Goal: Task Accomplishment & Management: Manage account settings

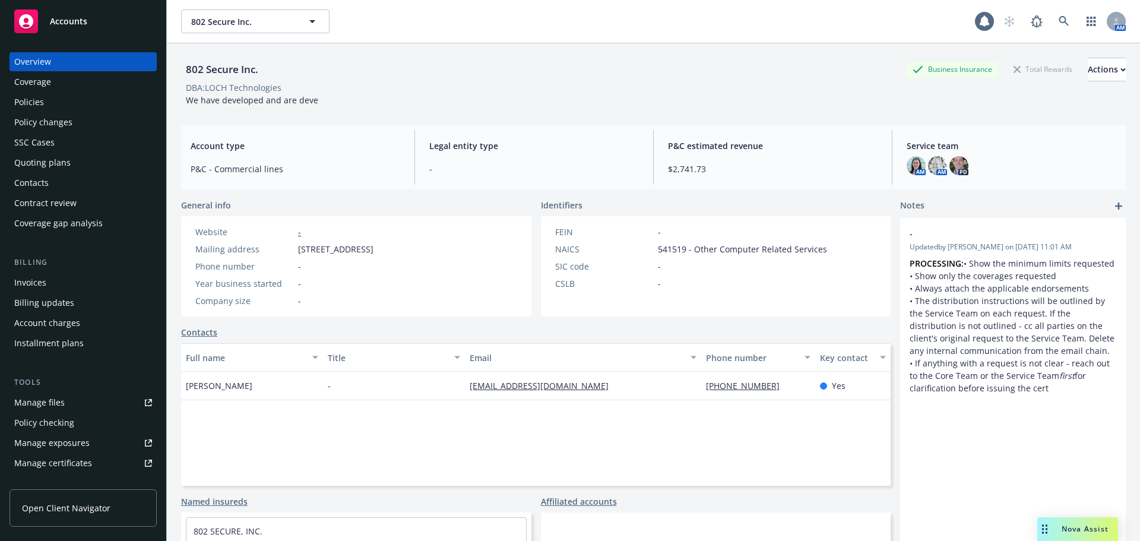
click at [276, 27] on span "802 Secure Inc." at bounding box center [242, 21] width 103 height 12
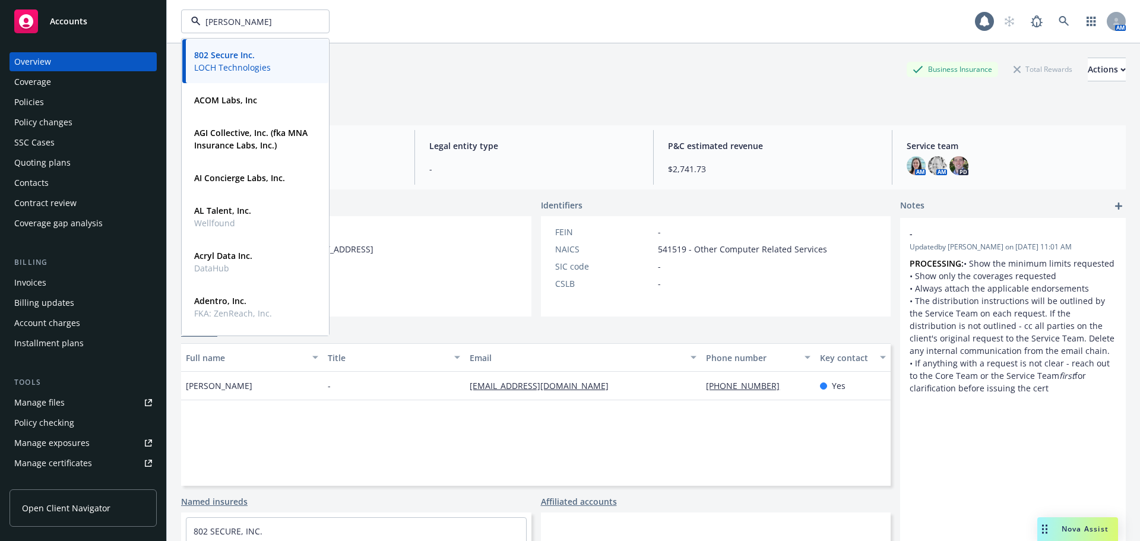
type input "duda"
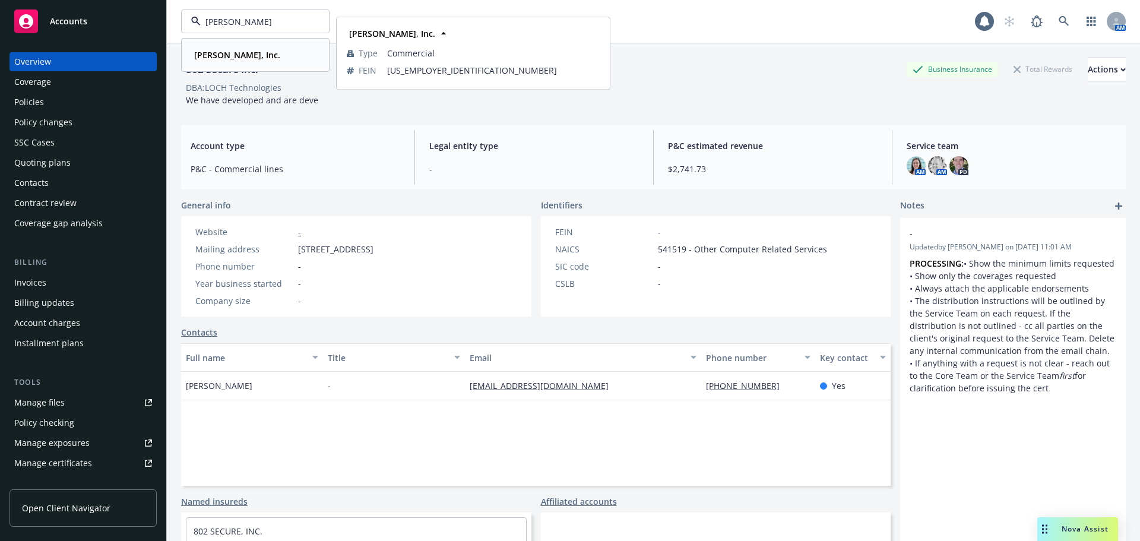
click at [204, 47] on div "[PERSON_NAME], Inc." at bounding box center [235, 54] width 93 height 17
click at [210, 56] on div "[PERSON_NAME], Inc." at bounding box center [235, 49] width 93 height 17
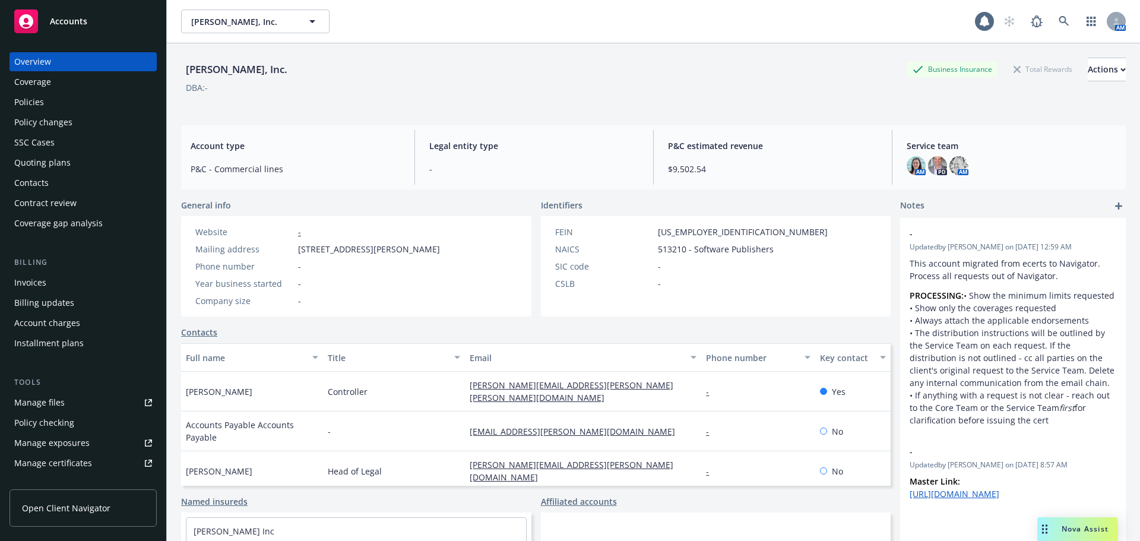
click at [74, 105] on div "Policies" at bounding box center [83, 102] width 138 height 19
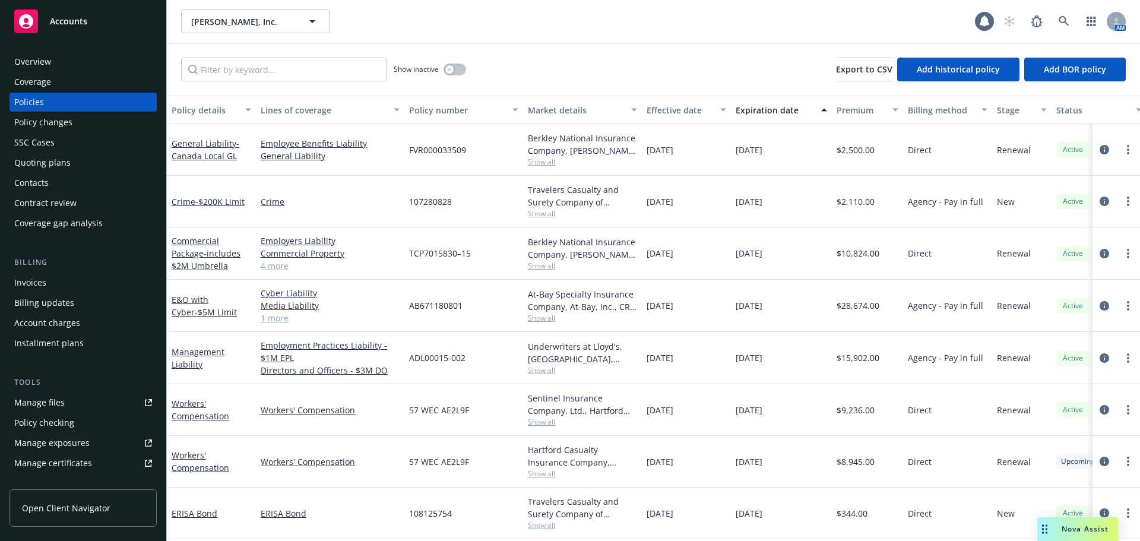
click at [66, 305] on div "Billing updates" at bounding box center [44, 302] width 60 height 19
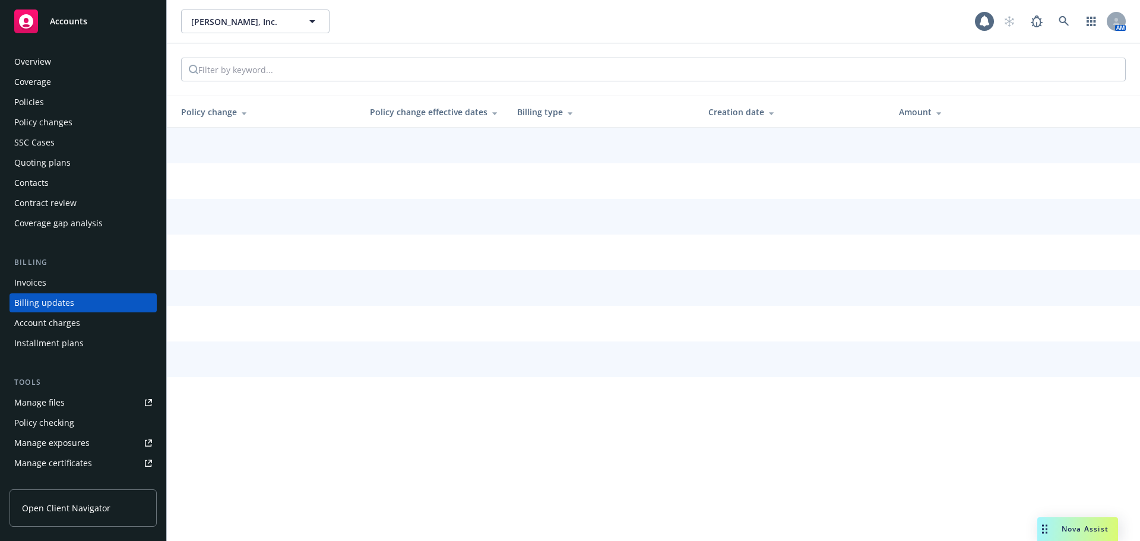
scroll to position [14, 0]
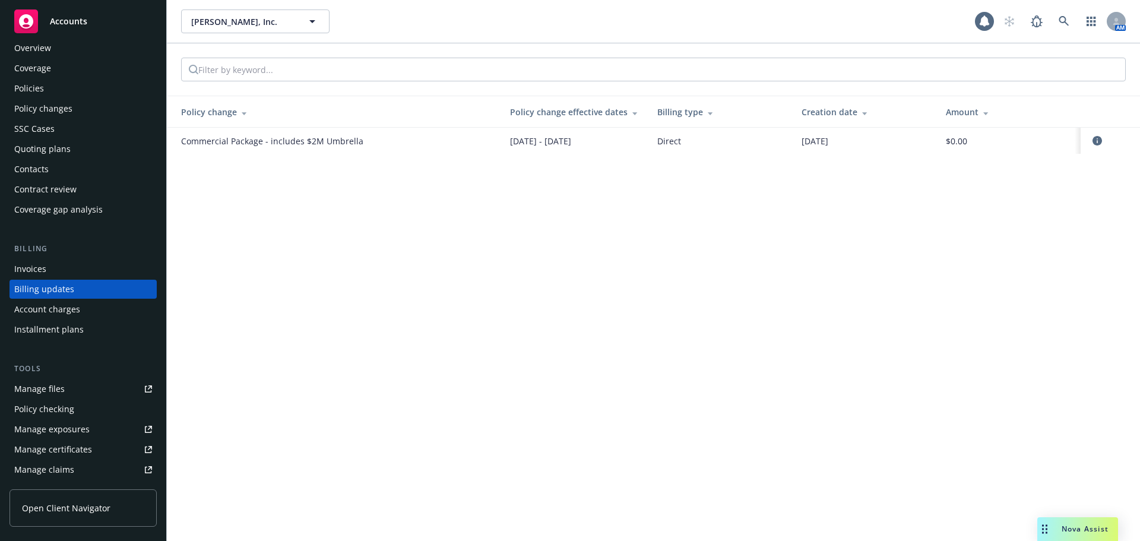
click at [67, 312] on div "Account charges" at bounding box center [47, 309] width 66 height 19
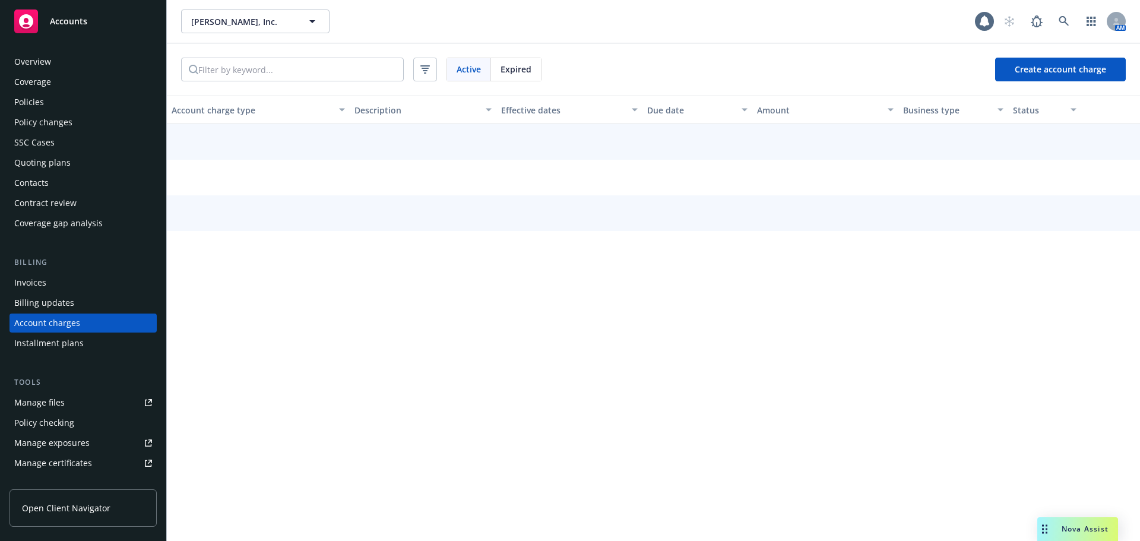
scroll to position [34, 0]
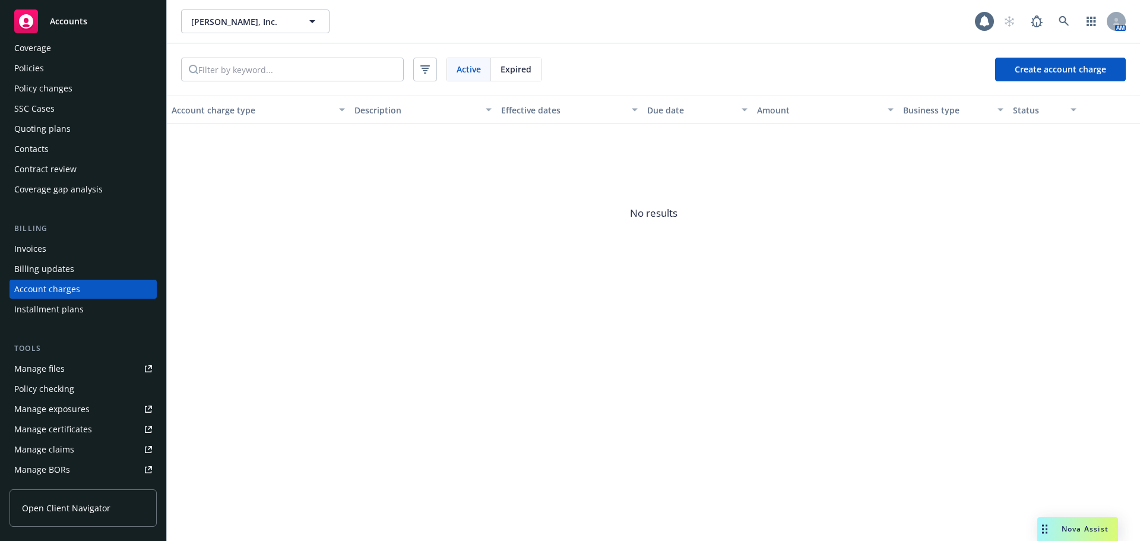
click at [66, 295] on div "Account charges" at bounding box center [47, 289] width 66 height 19
click at [65, 274] on div "Billing updates" at bounding box center [44, 269] width 60 height 19
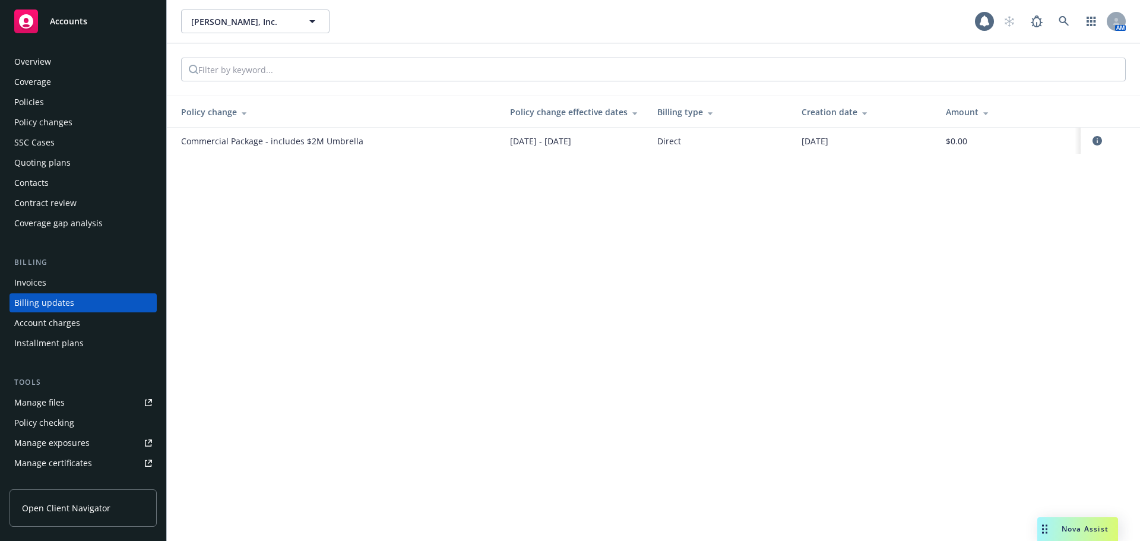
scroll to position [14, 0]
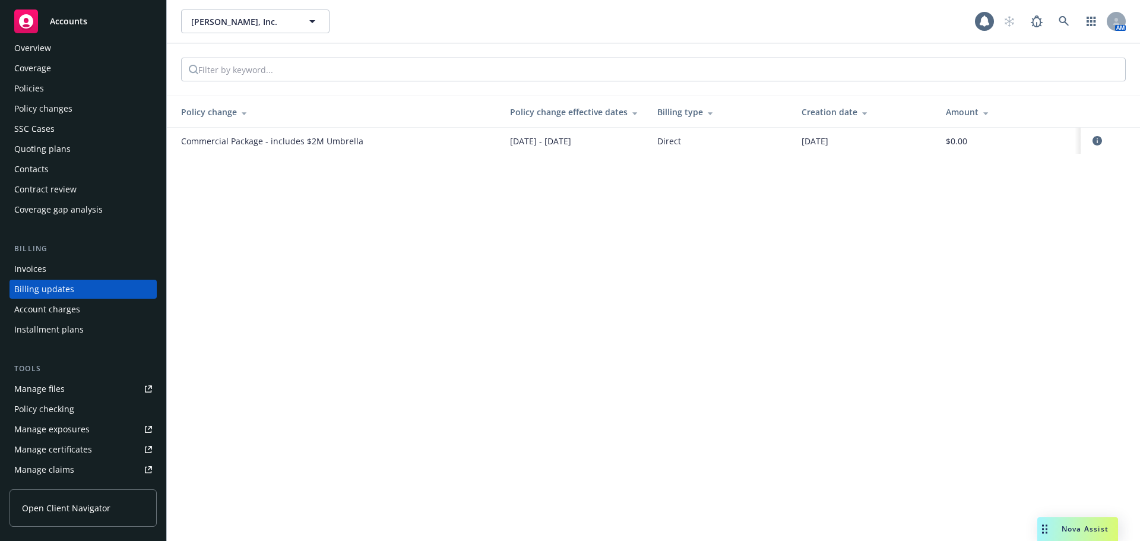
click at [64, 292] on div "Billing updates" at bounding box center [44, 289] width 60 height 19
click at [61, 306] on div "Account charges" at bounding box center [47, 309] width 66 height 19
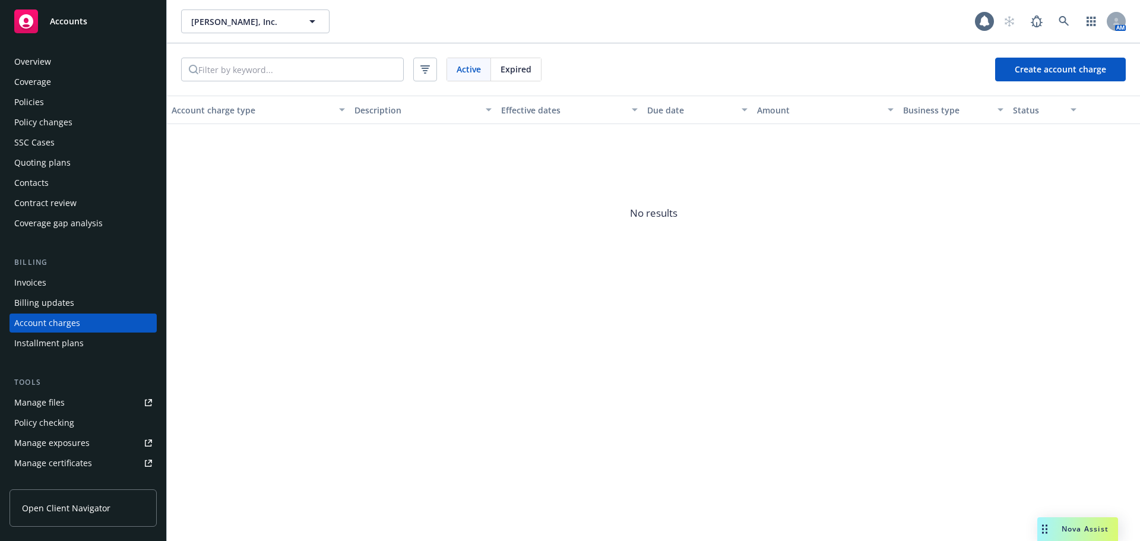
scroll to position [34, 0]
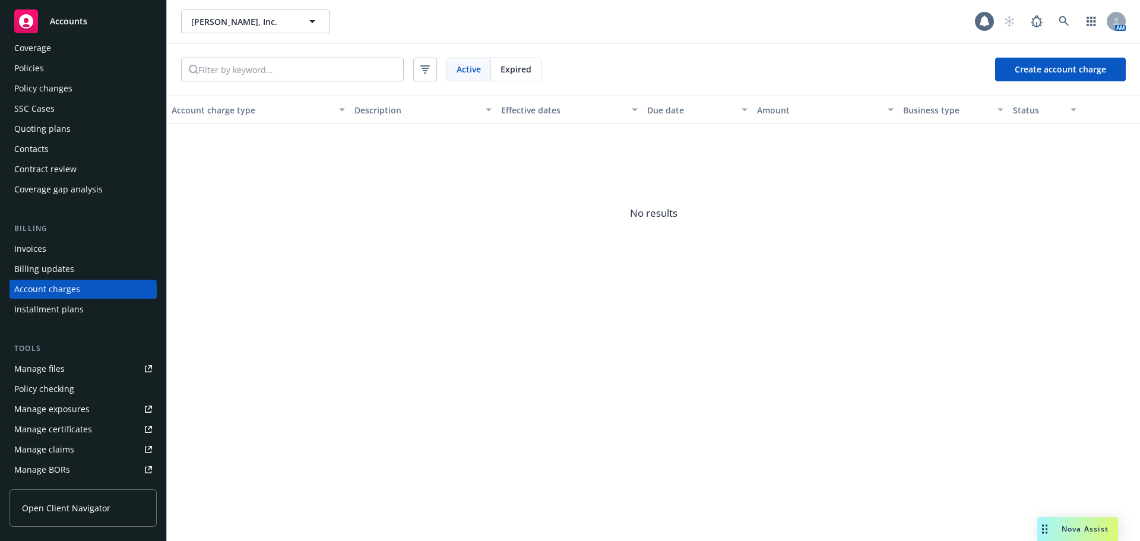
click at [519, 59] on div "Expired" at bounding box center [516, 69] width 50 height 23
click at [479, 71] on div "Active" at bounding box center [469, 69] width 44 height 23
click at [524, 69] on span "Expired" at bounding box center [516, 69] width 31 height 12
click at [464, 75] on span "Active" at bounding box center [469, 69] width 24 height 12
click at [517, 71] on span "Expired" at bounding box center [516, 69] width 31 height 12
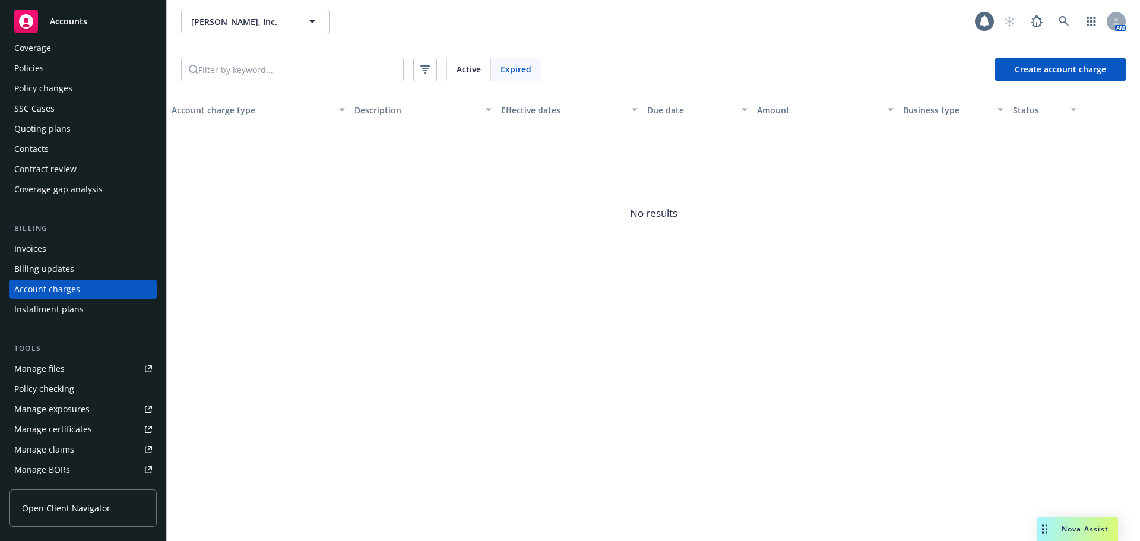
click at [476, 69] on span "Active" at bounding box center [469, 69] width 24 height 12
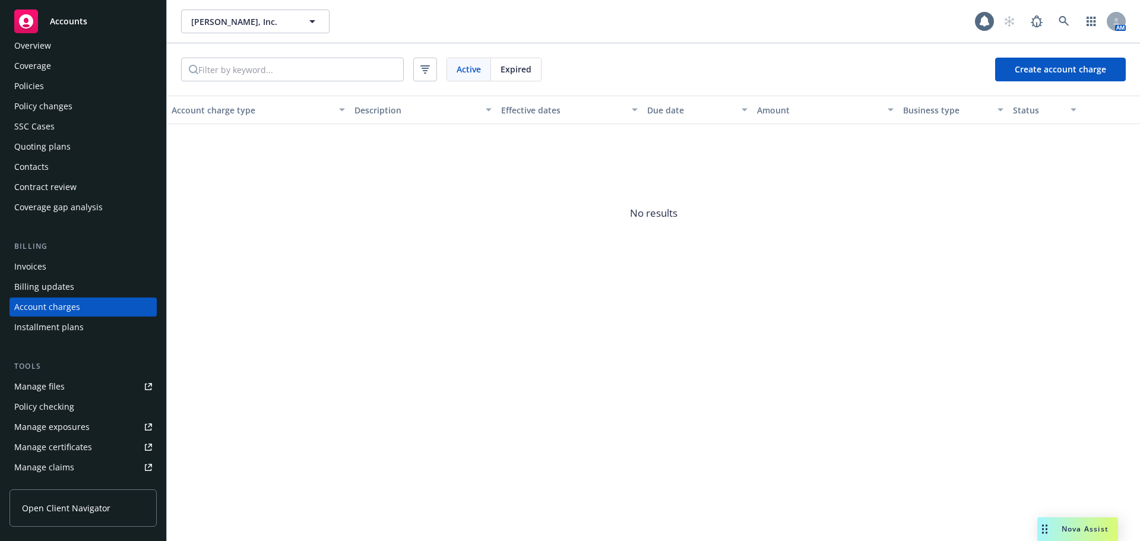
scroll to position [0, 0]
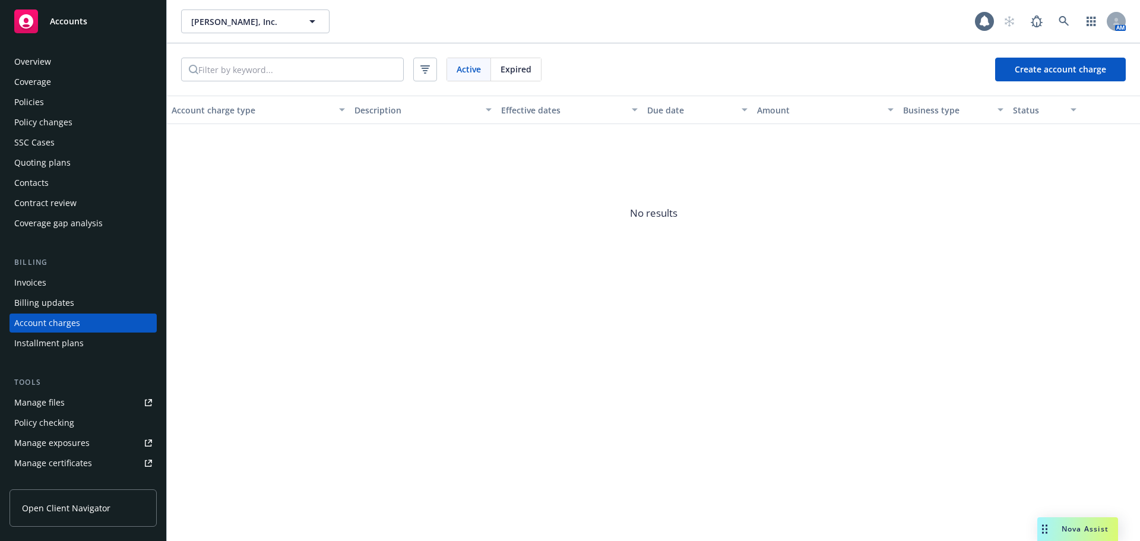
click at [65, 105] on div "Policies" at bounding box center [83, 102] width 138 height 19
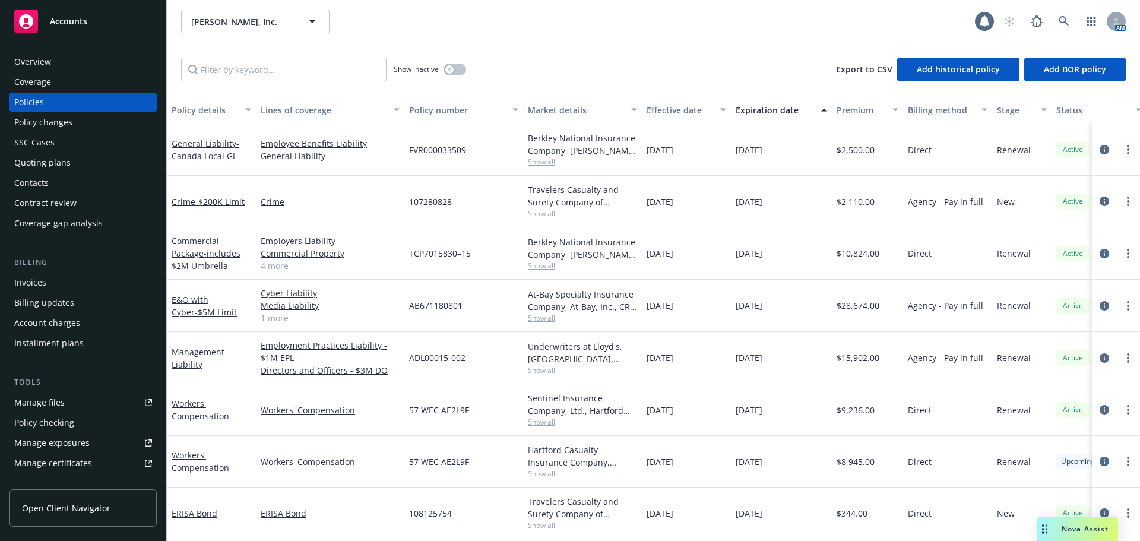
click at [696, 110] on div "Effective date" at bounding box center [680, 110] width 67 height 12
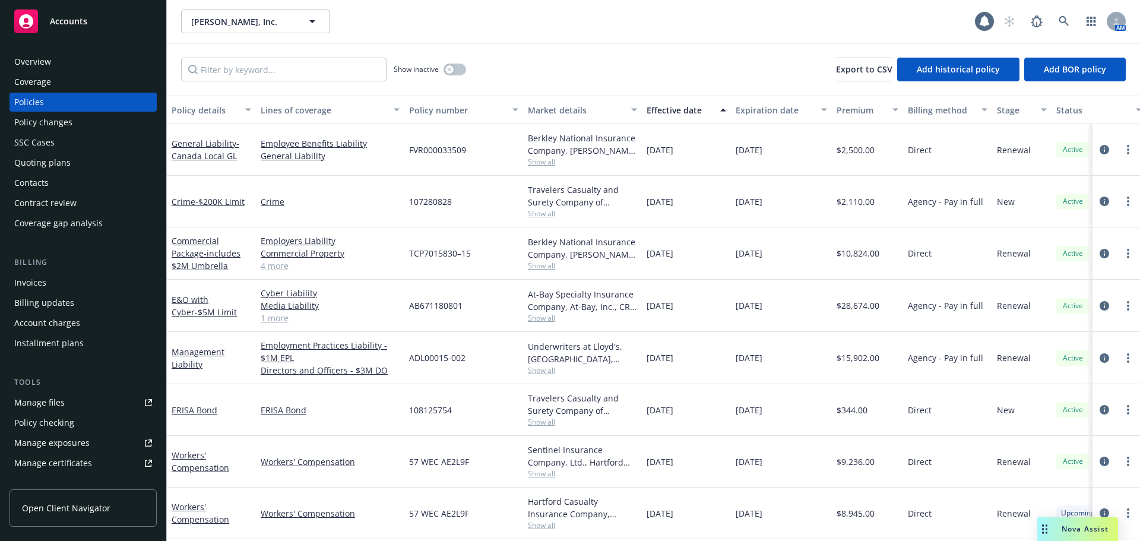
click at [696, 110] on div "Effective date" at bounding box center [680, 110] width 67 height 12
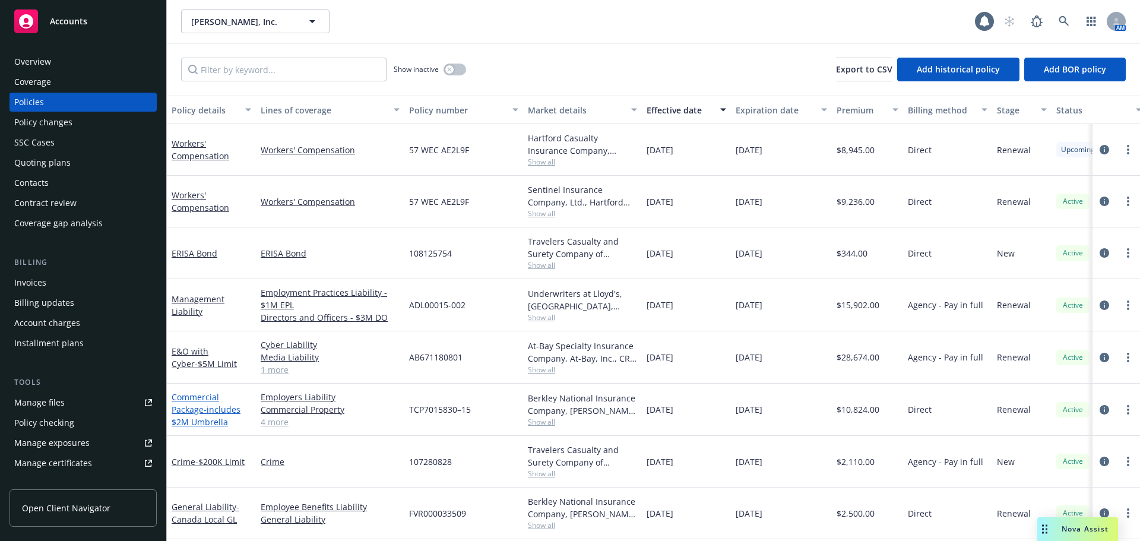
scroll to position [7, 0]
click at [53, 159] on div "Quoting plans" at bounding box center [42, 162] width 56 height 19
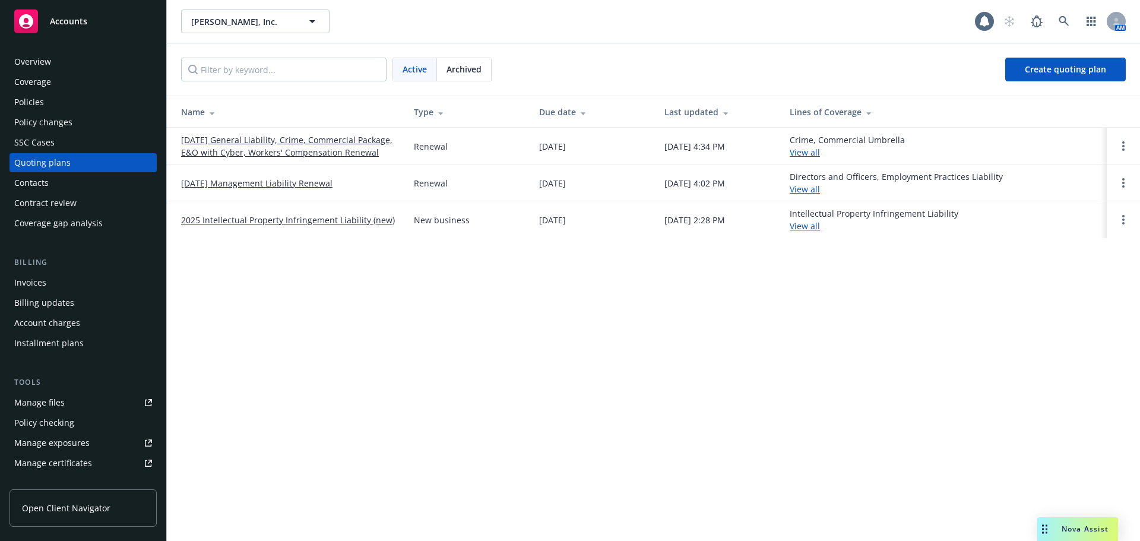
click at [303, 150] on link "10/19/25 General Liability, Crime, Commercial Package, E&O with Cyber, Workers'…" at bounding box center [288, 146] width 214 height 25
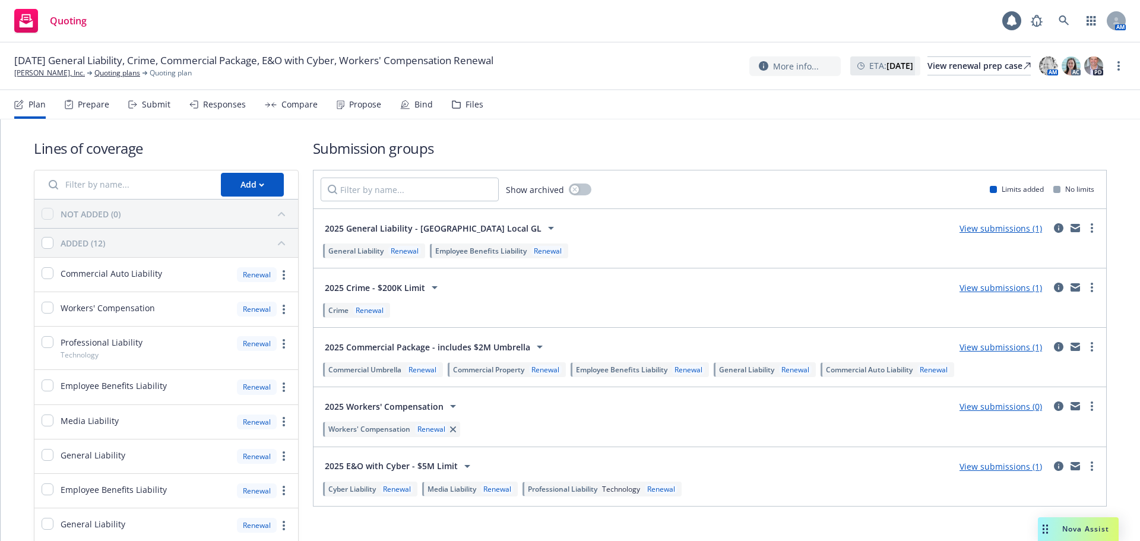
click at [419, 106] on div "Bind" at bounding box center [424, 105] width 18 height 10
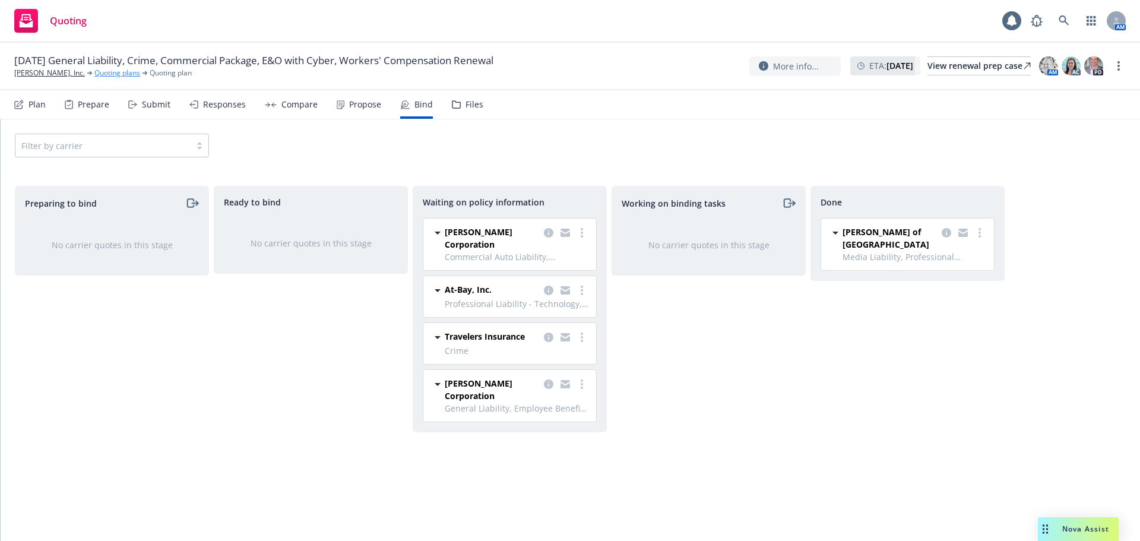
click at [94, 73] on link "Quoting plans" at bounding box center [117, 73] width 46 height 11
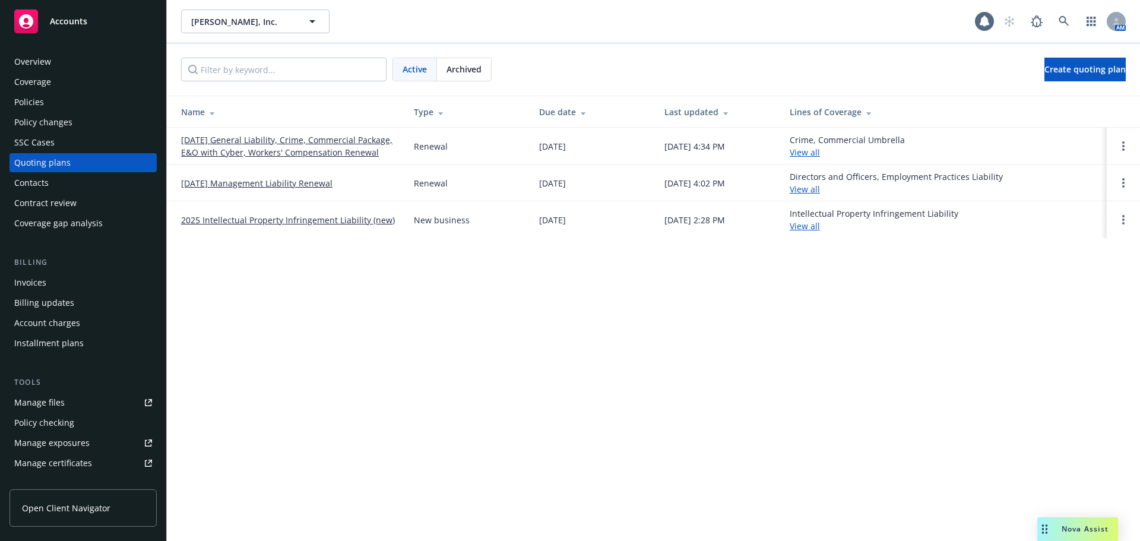
click at [237, 184] on link "[DATE] Management Liability Renewal" at bounding box center [256, 183] width 151 height 12
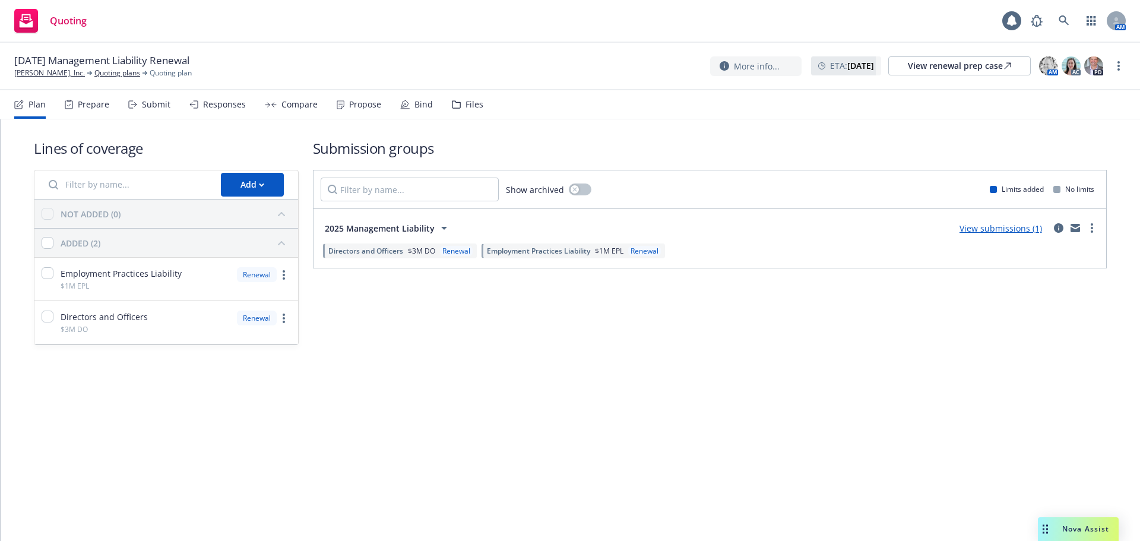
click at [415, 103] on div "Bind" at bounding box center [424, 105] width 18 height 10
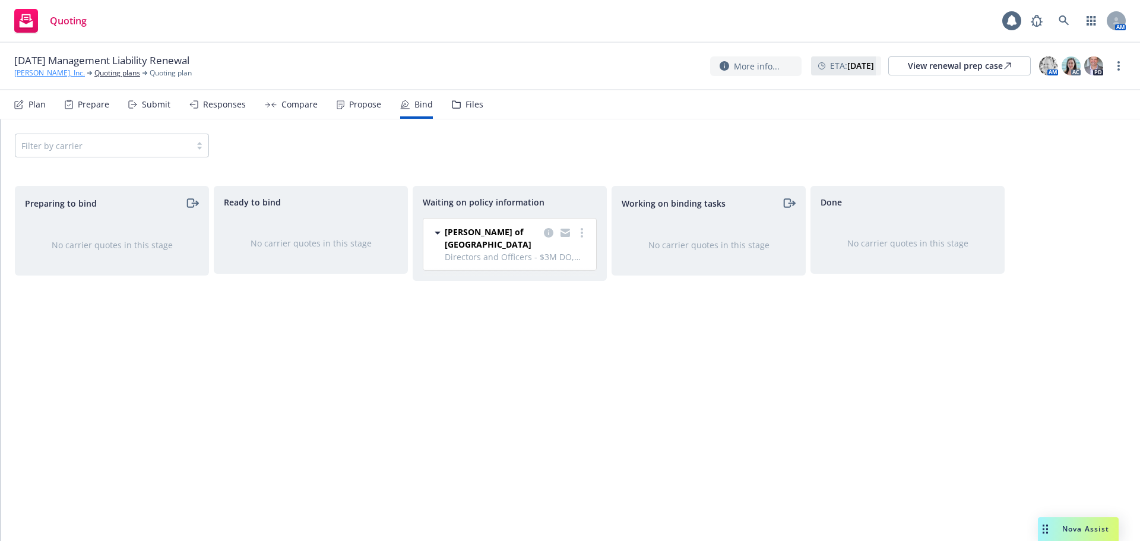
click at [23, 74] on link "[PERSON_NAME], Inc." at bounding box center [49, 73] width 71 height 11
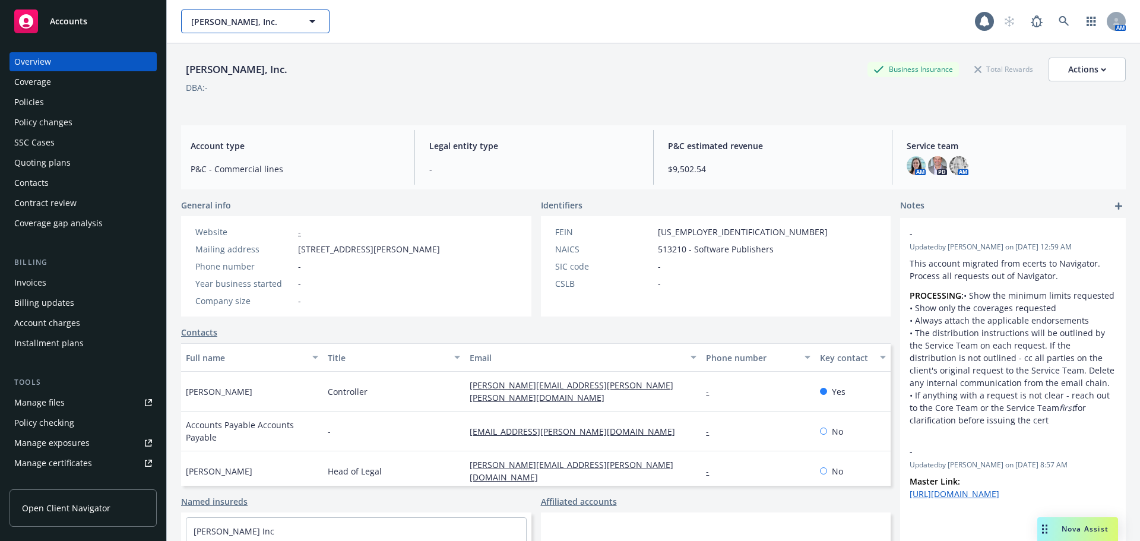
click at [237, 24] on span "[PERSON_NAME], Inc." at bounding box center [242, 21] width 103 height 12
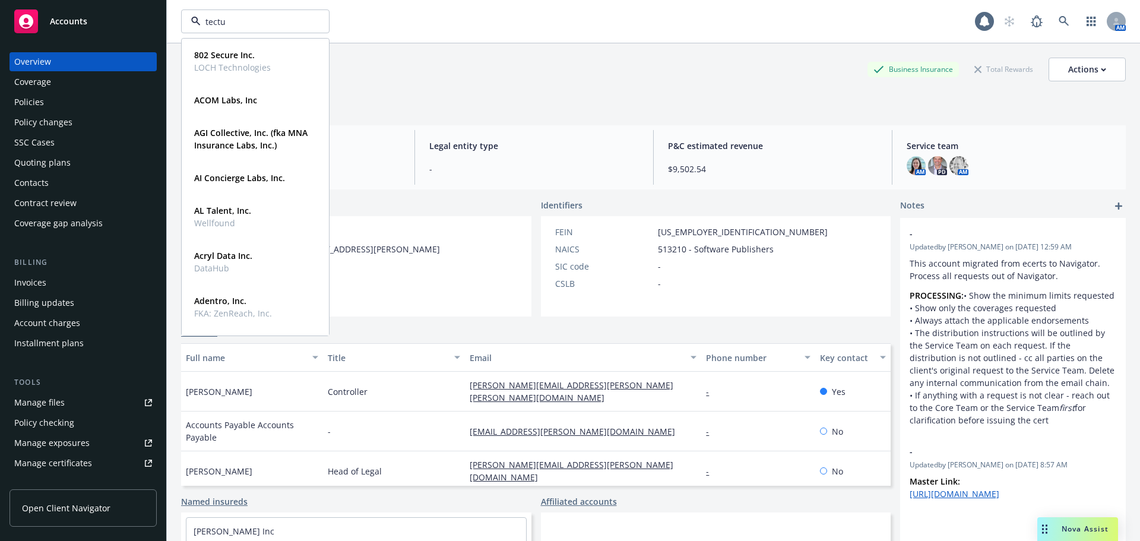
type input "tectus"
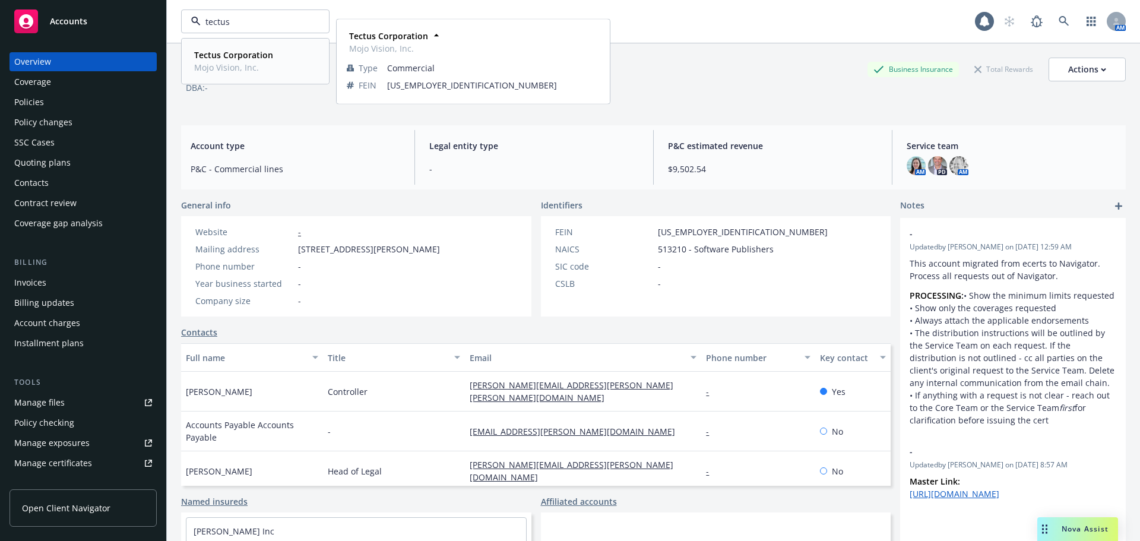
click at [242, 60] on strong "Tectus Corporation" at bounding box center [233, 54] width 79 height 11
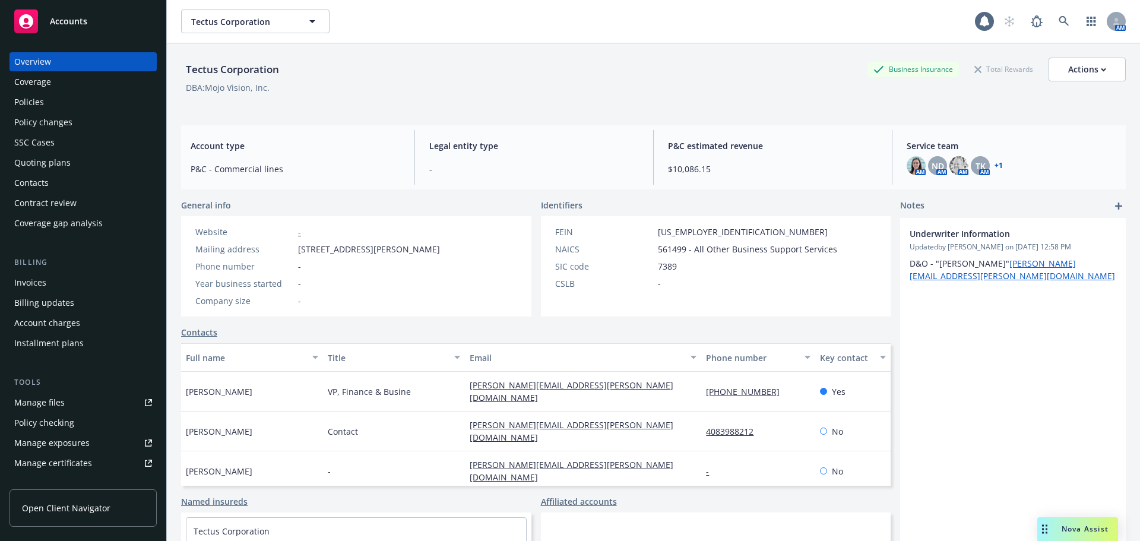
click at [49, 103] on div "Policies" at bounding box center [83, 102] width 138 height 19
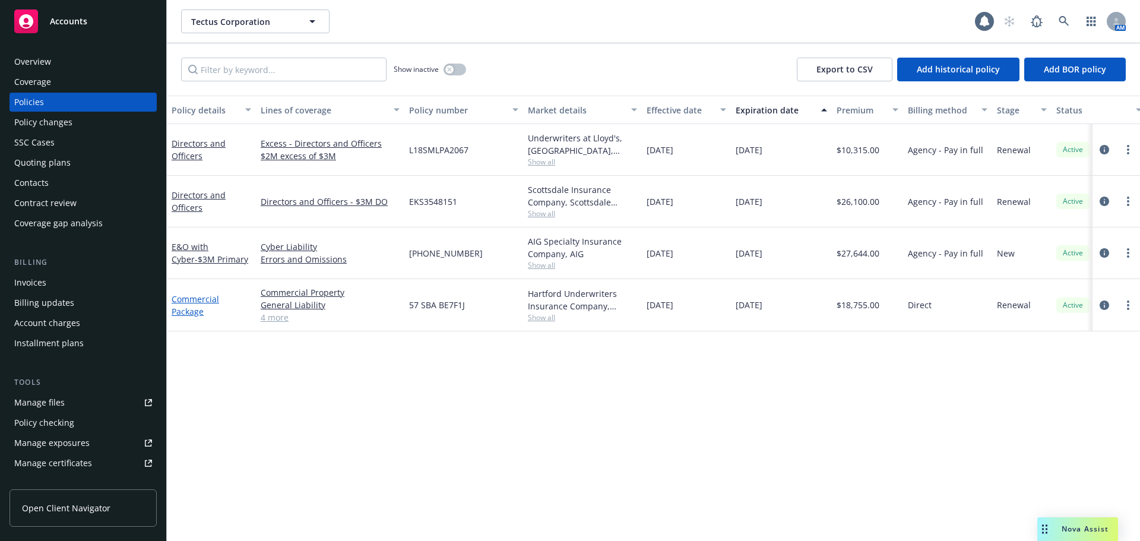
click at [194, 311] on link "Commercial Package" at bounding box center [196, 305] width 48 height 24
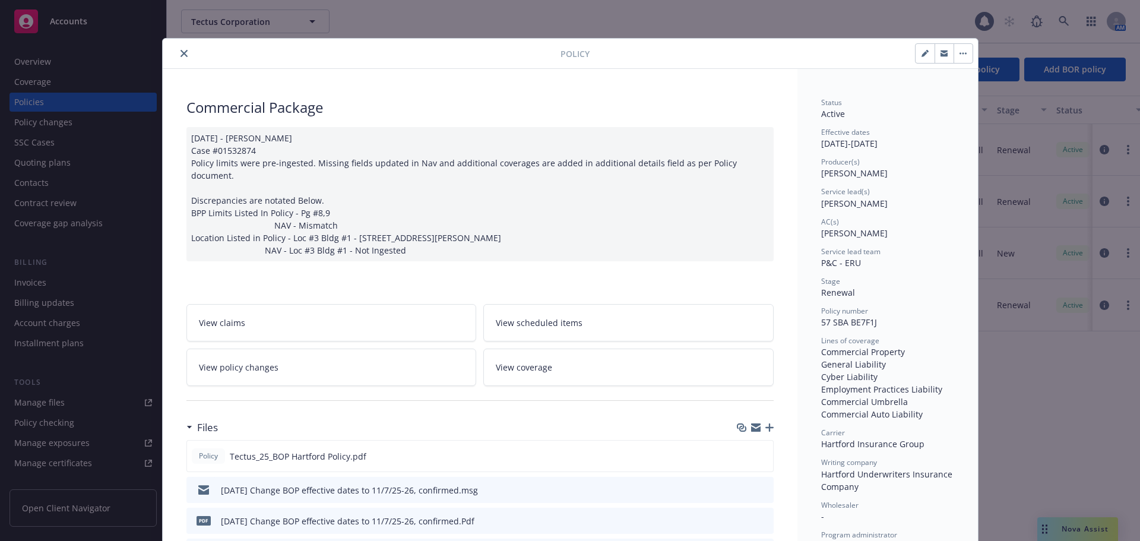
scroll to position [59, 0]
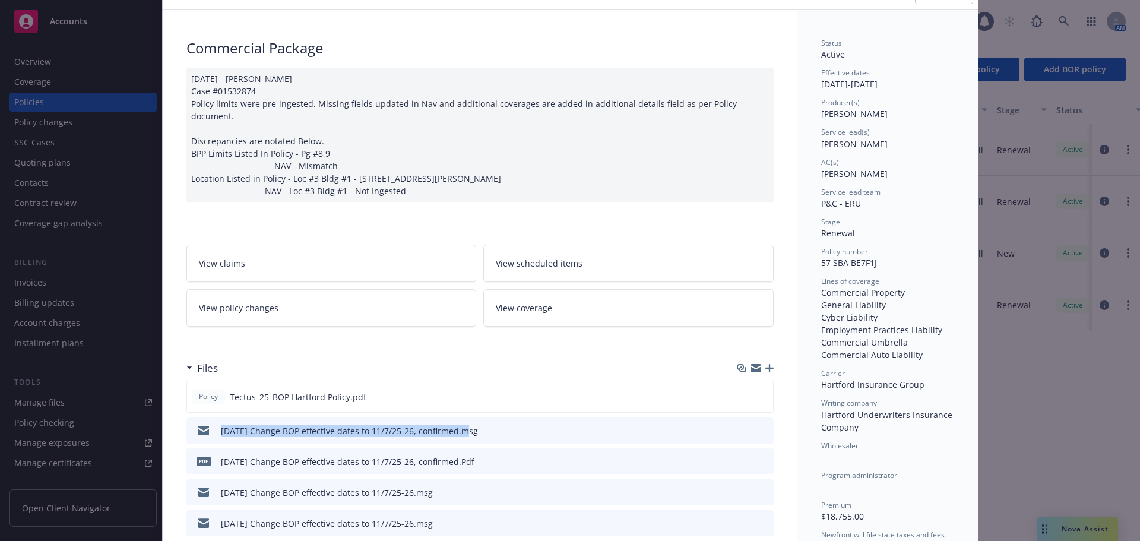
drag, startPoint x: 210, startPoint y: 423, endPoint x: 459, endPoint y: 423, distance: 248.9
click at [459, 423] on div "10/10/25 Change BOP effective dates to 11/7/25-26, confirmed.msg" at bounding box center [334, 430] width 287 height 25
copy div "10/10/25 Change BOP effective dates to 11/7/25-26, confirmed"
click at [767, 364] on icon "button" at bounding box center [770, 368] width 8 height 8
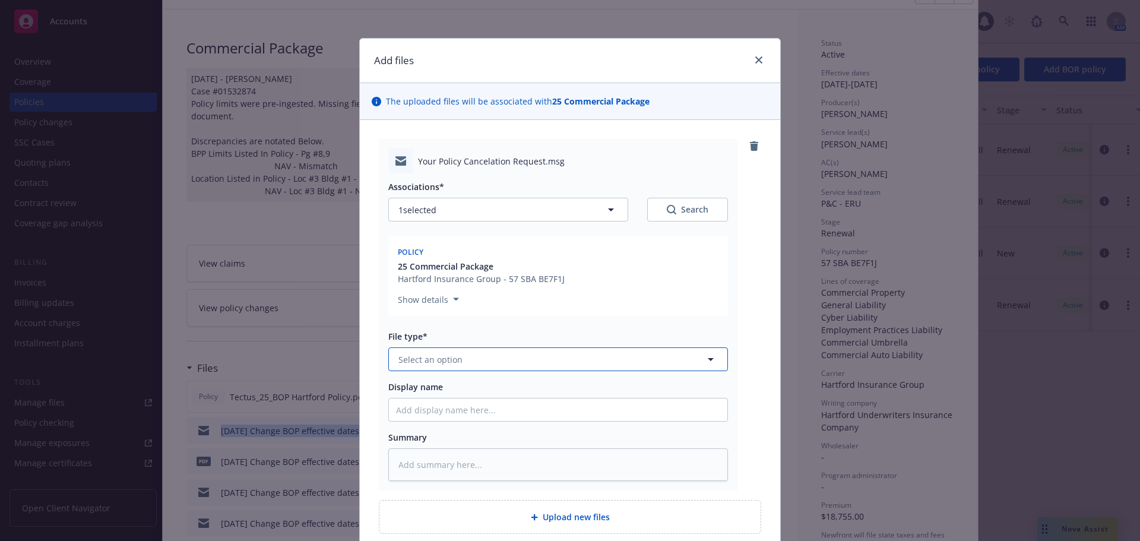
click at [445, 361] on span "Select an option" at bounding box center [431, 359] width 64 height 12
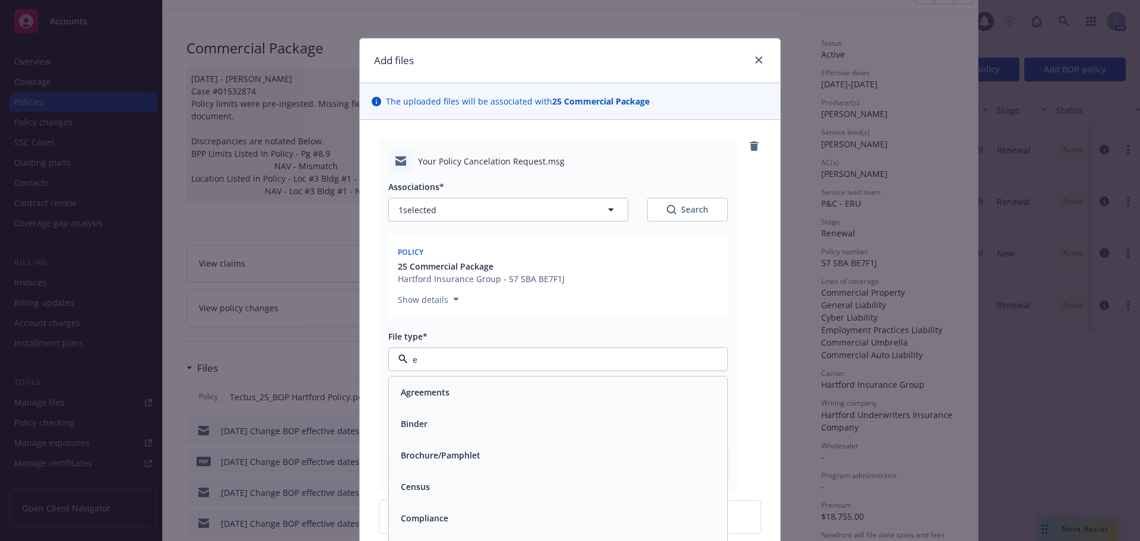
type input "em"
click at [423, 411] on div "Email" at bounding box center [558, 423] width 339 height 31
click at [428, 409] on input "Display name" at bounding box center [558, 410] width 339 height 23
paste input "10/10/25 Change BOP effective dates to 11/7/25-26, confirmed"
type textarea "x"
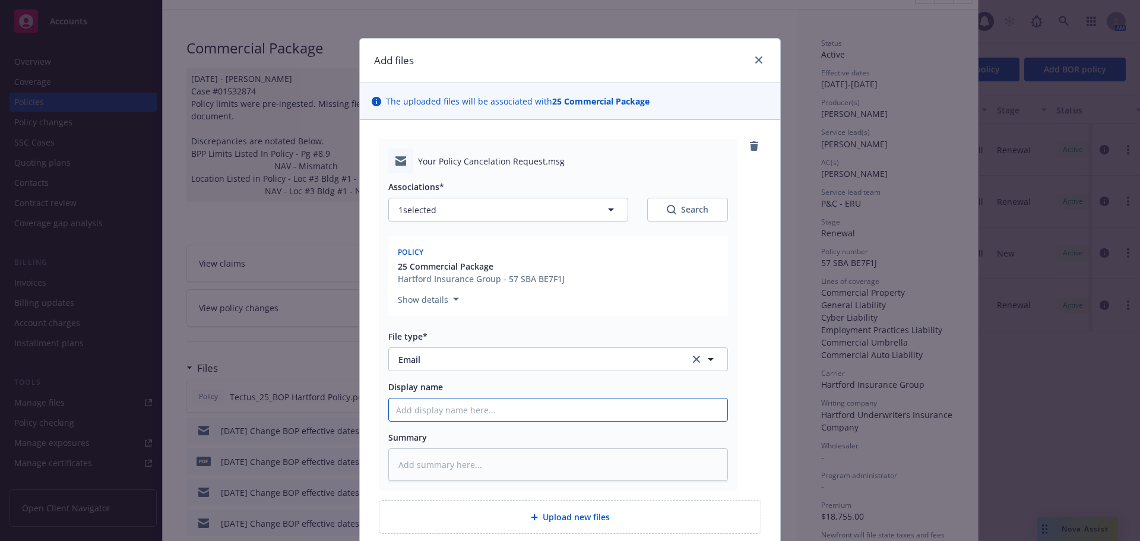
type input "10/10/25 Change BOP effective dates to 11/7/25-26, confirmed"
click at [412, 412] on input "10/10/25 Change BOP effective dates to 11/7/25-26, confirmed" at bounding box center [558, 410] width 339 height 23
type textarea "x"
type input "10/1/25 Change BOP effective dates to 11/7/25-26, confirmed"
type textarea "x"
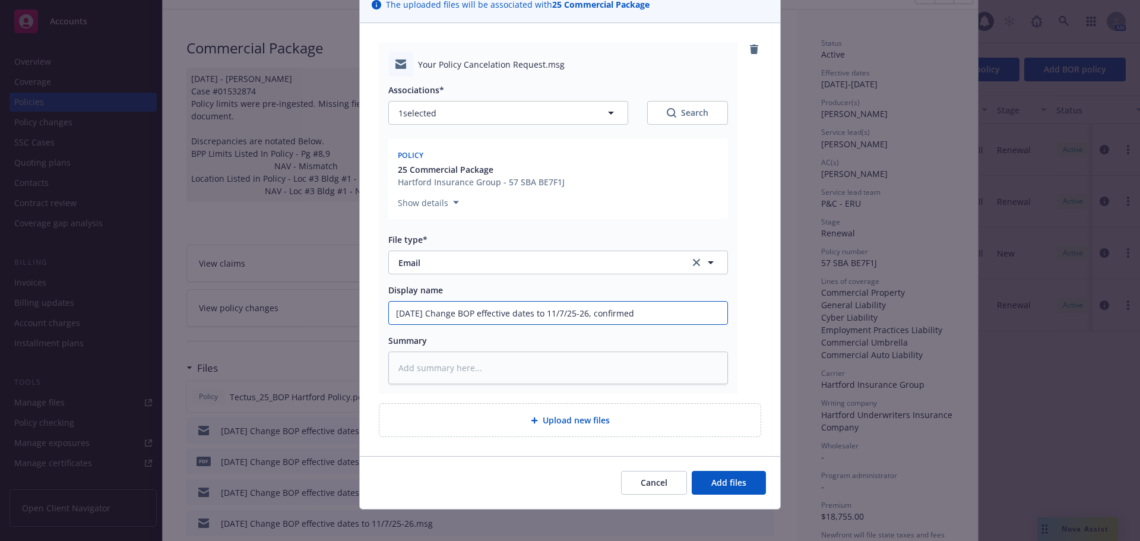
scroll to position [103, 0]
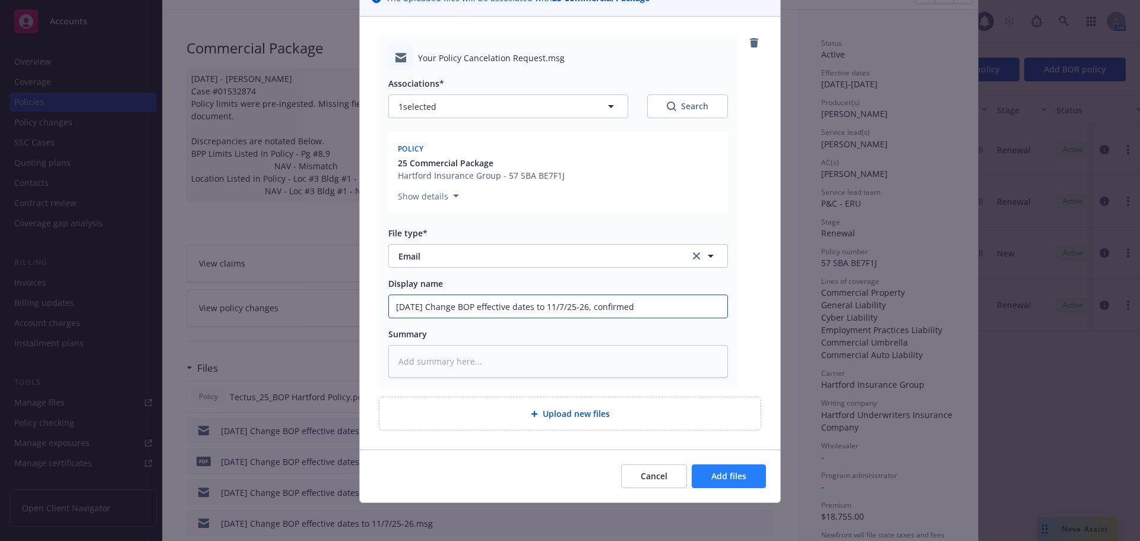
type input "10/13/25 Change BOP effective dates to 11/7/25-26, confirmed"
click at [712, 479] on span "Add files" at bounding box center [729, 475] width 35 height 11
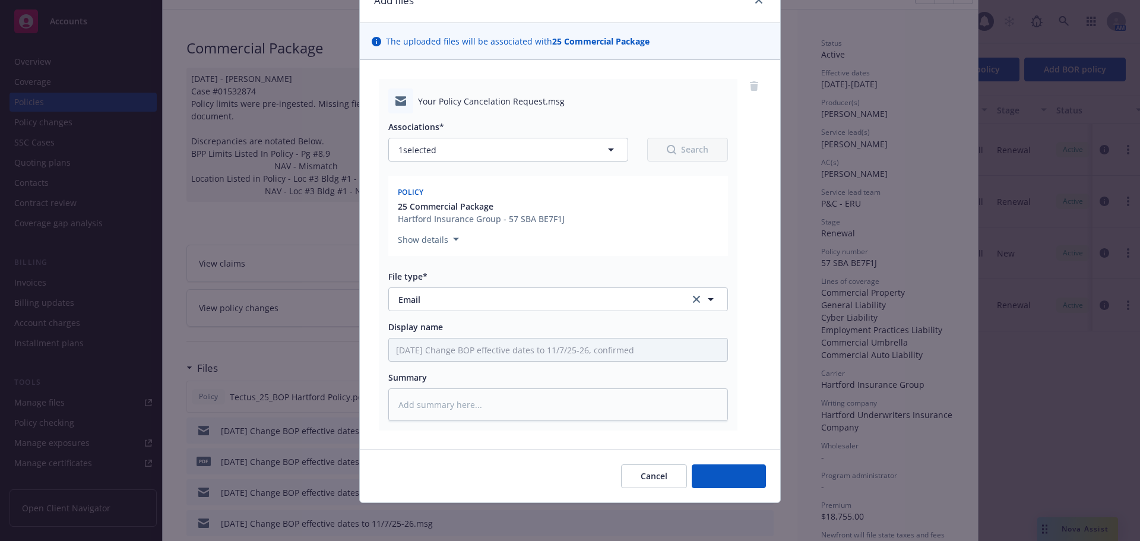
type textarea "x"
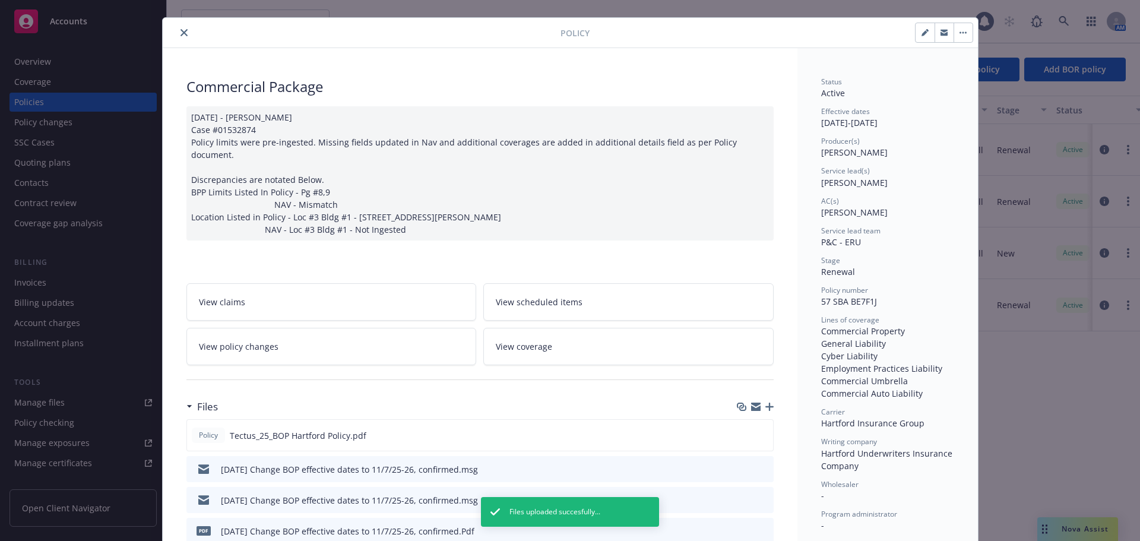
scroll to position [0, 0]
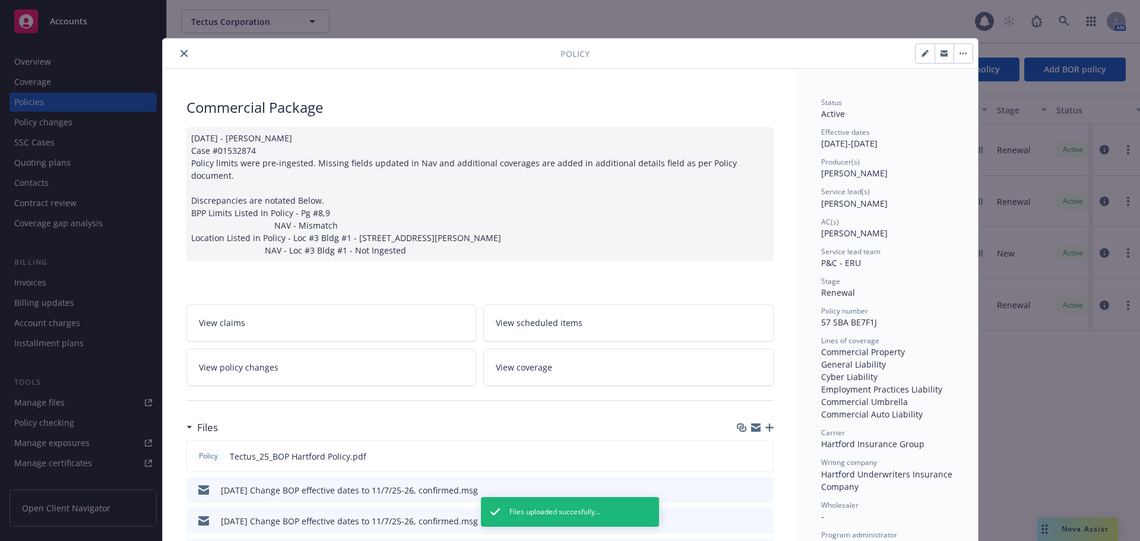
click at [181, 53] on icon "close" at bounding box center [184, 53] width 7 height 7
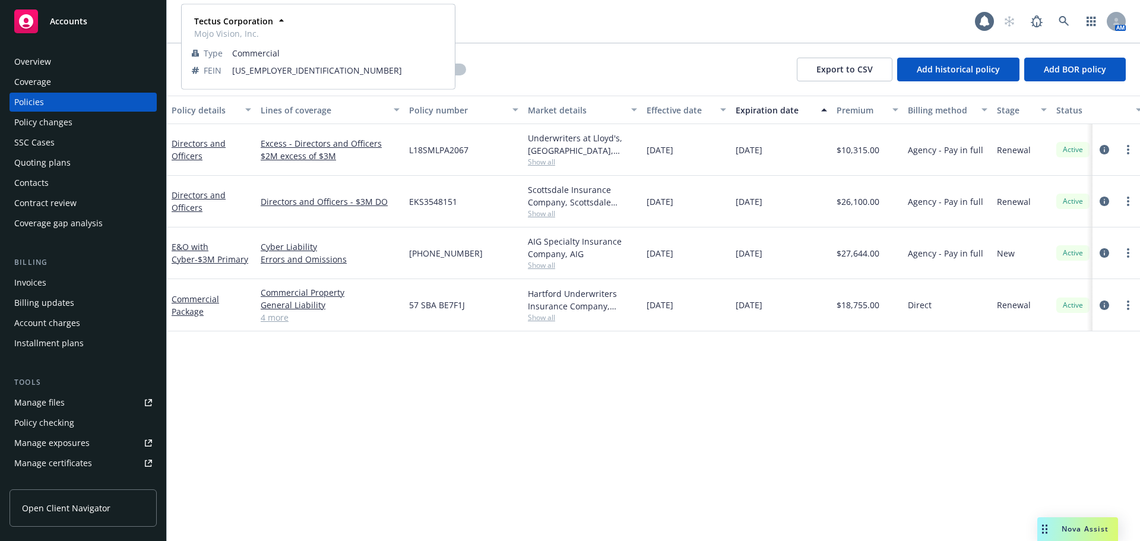
click at [76, 101] on div "Policies" at bounding box center [83, 102] width 138 height 19
click at [232, 29] on button "Tectus Corporation" at bounding box center [255, 22] width 148 height 24
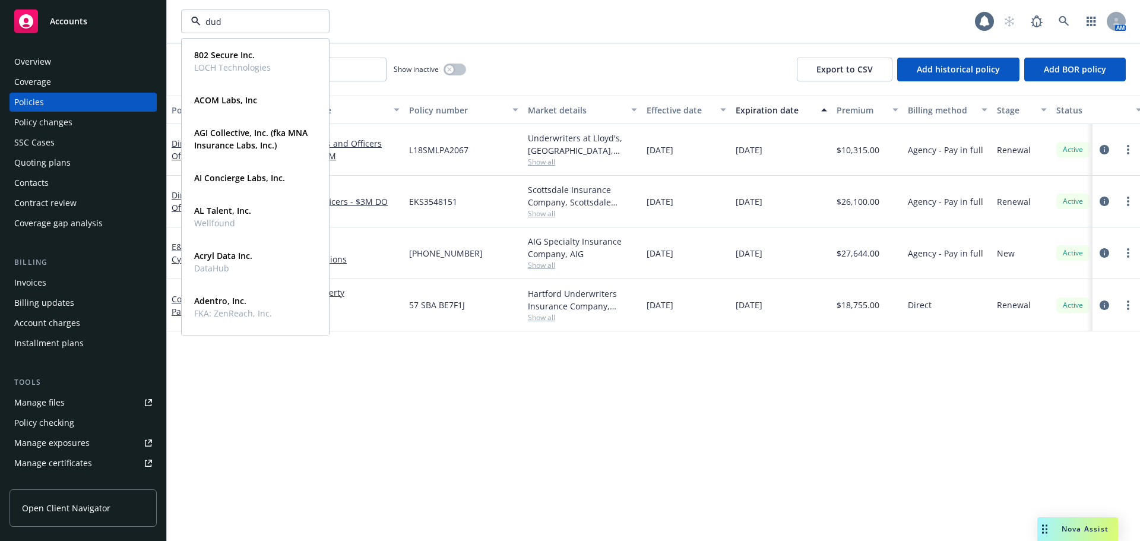
type input "duda"
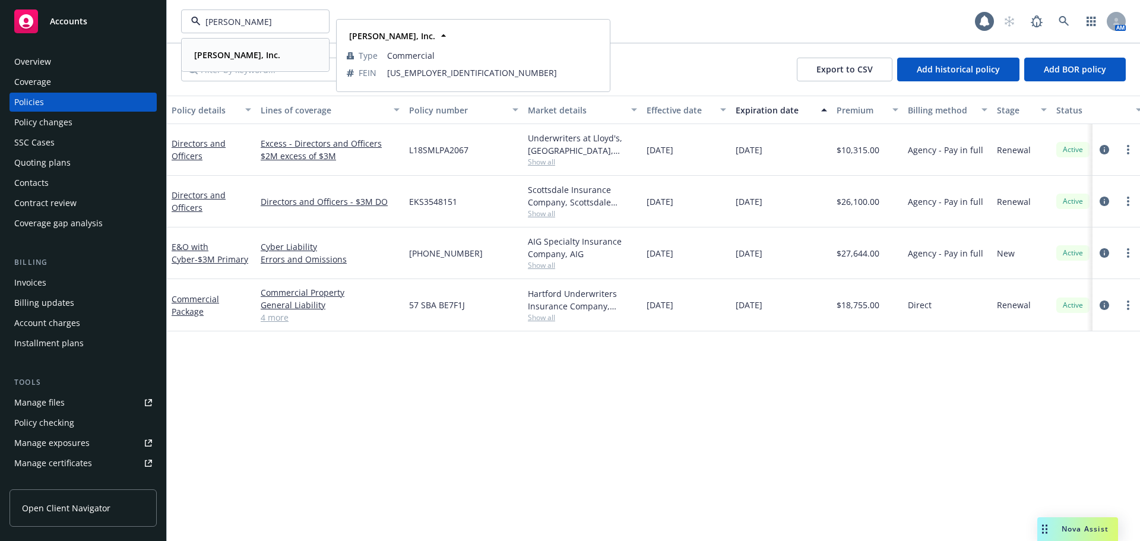
click at [210, 52] on strong "[PERSON_NAME], Inc." at bounding box center [237, 54] width 86 height 11
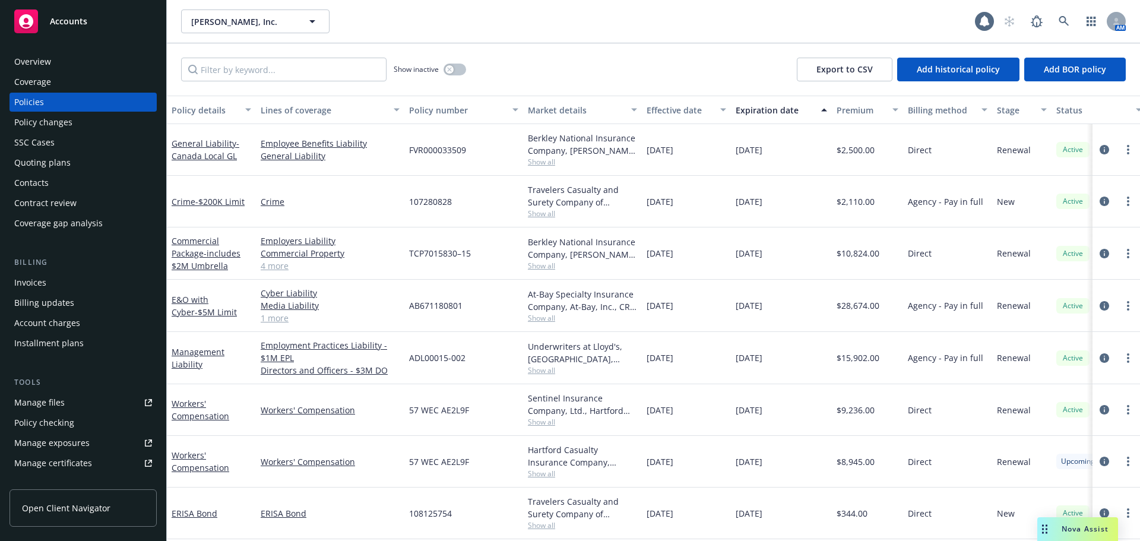
click at [53, 170] on div "Quoting plans" at bounding box center [42, 162] width 56 height 19
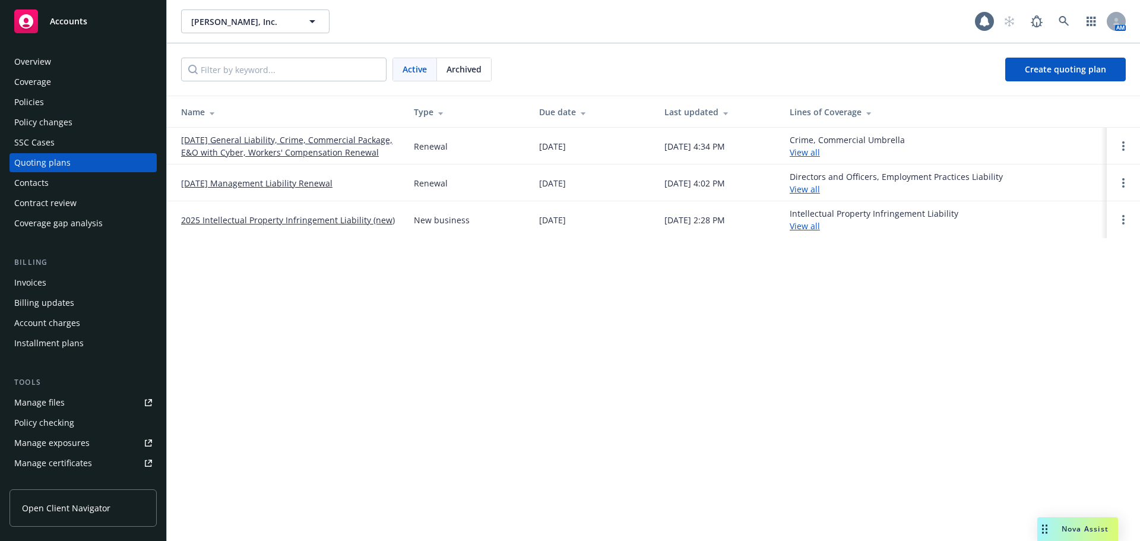
click at [284, 181] on link "[DATE] Management Liability Renewal" at bounding box center [256, 183] width 151 height 12
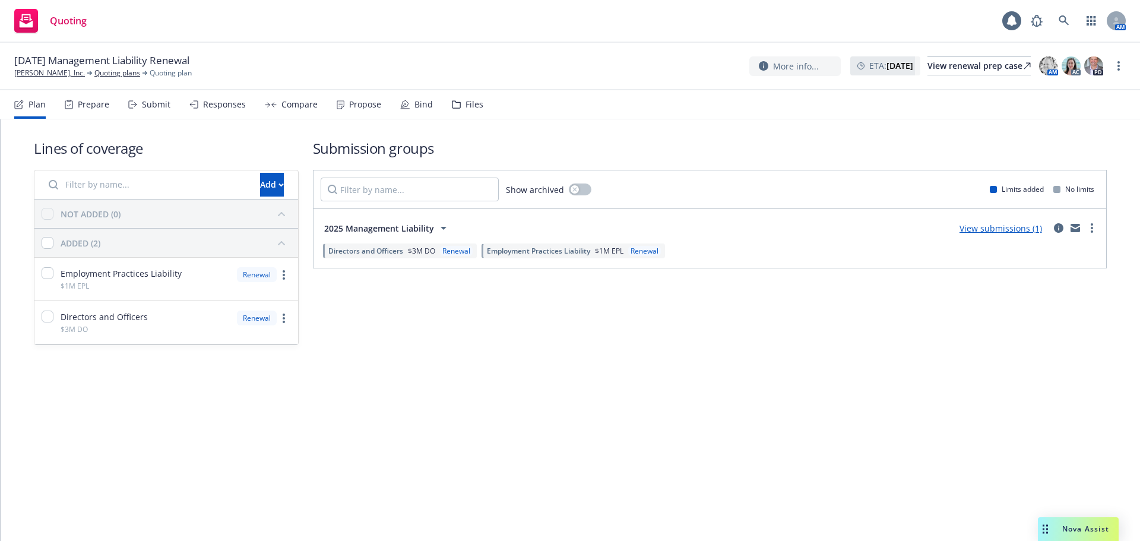
click at [418, 114] on div "Bind" at bounding box center [416, 104] width 33 height 29
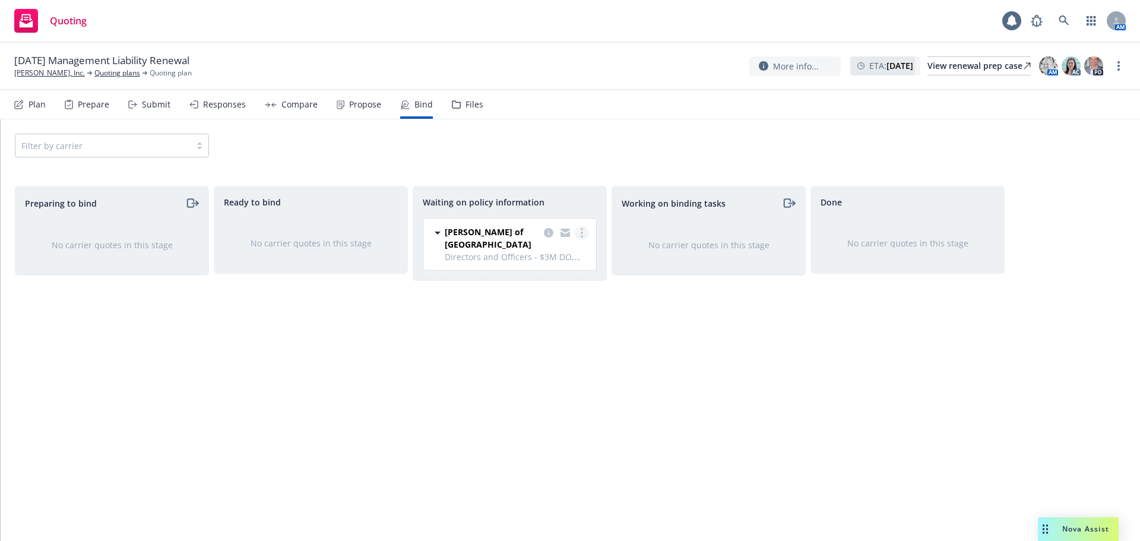
click at [580, 235] on link "more" at bounding box center [582, 233] width 14 height 14
click at [547, 235] on icon "copy logging email" at bounding box center [549, 233] width 10 height 10
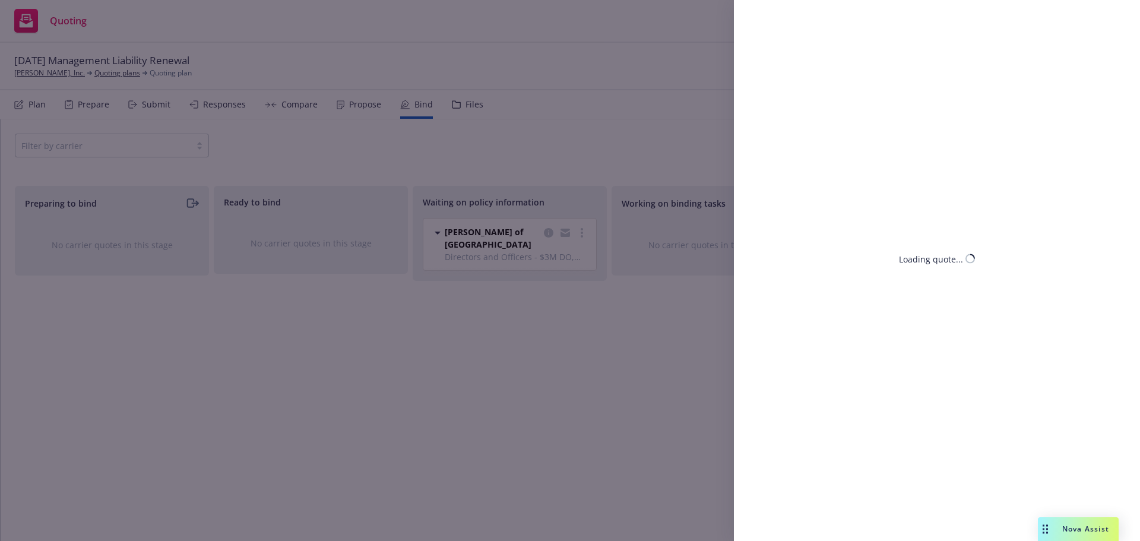
select select "CO"
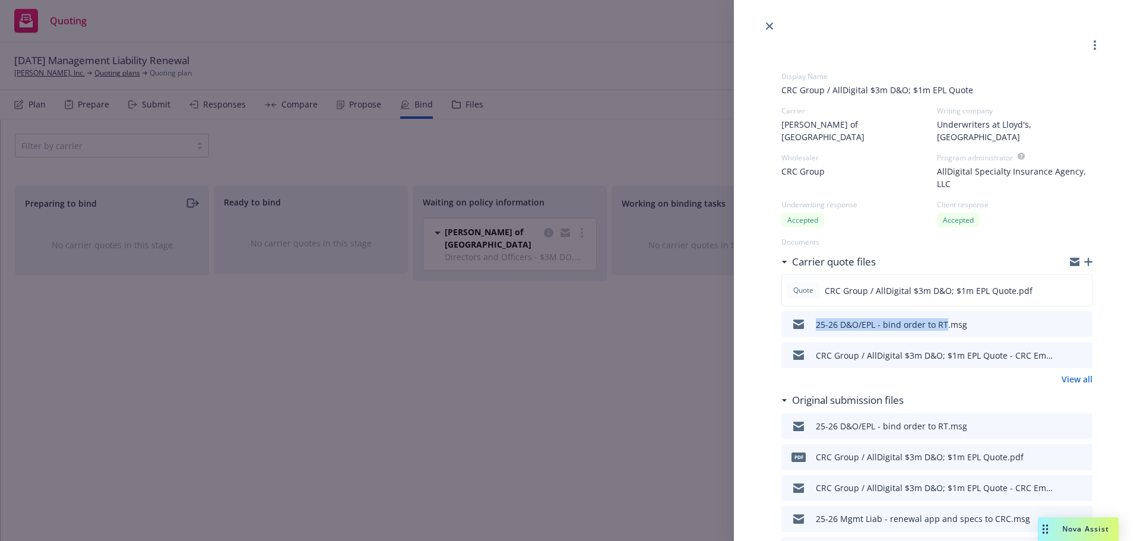
drag, startPoint x: 803, startPoint y: 315, endPoint x: 945, endPoint y: 321, distance: 142.1
click at [945, 321] on div "25-26 D&O/EPL - bind order to RT.msg" at bounding box center [876, 324] width 181 height 25
copy div "25-26 D&O/EPL - bind order to RT"
click at [1085, 258] on icon "button" at bounding box center [1089, 262] width 8 height 8
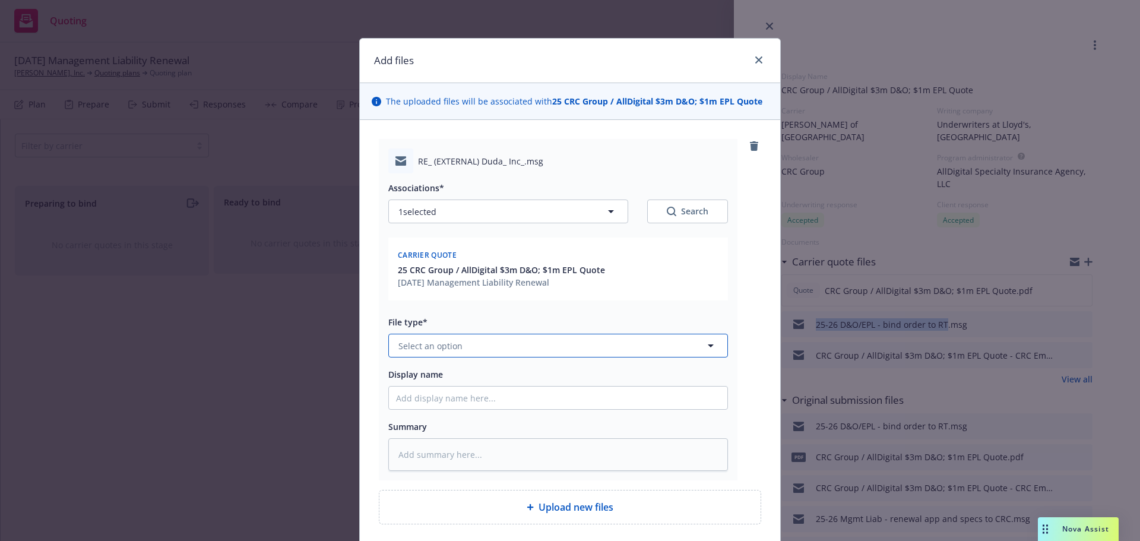
click at [483, 350] on button "Select an option" at bounding box center [558, 346] width 340 height 24
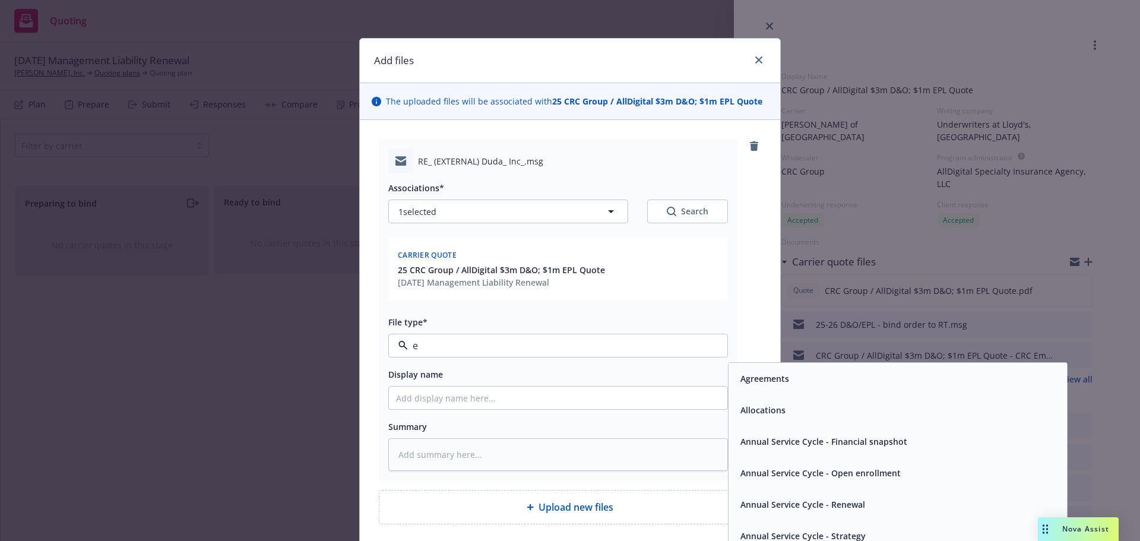
type input "em"
click at [748, 412] on span "Email" at bounding box center [752, 410] width 22 height 12
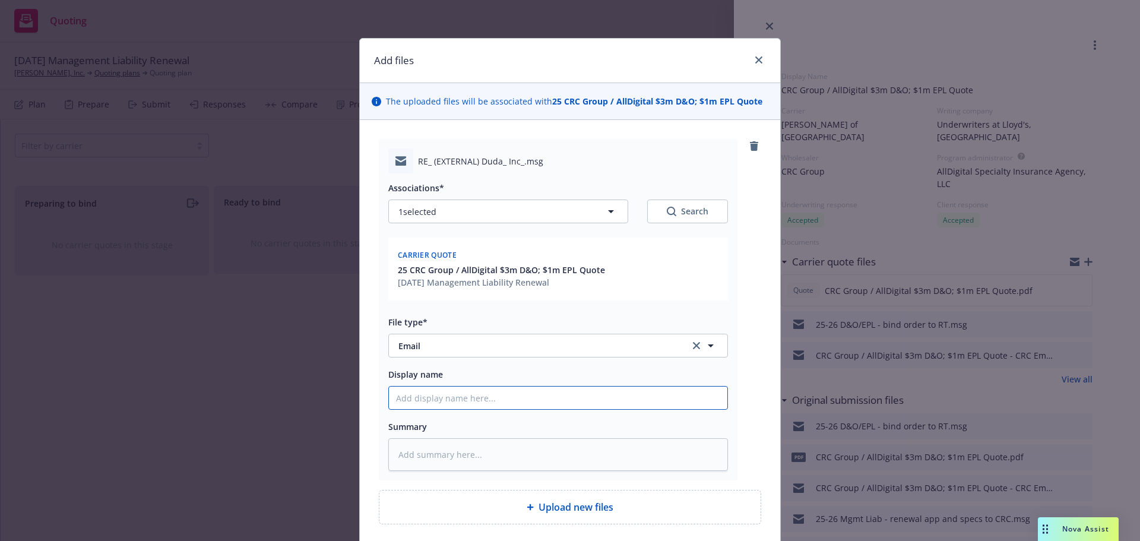
click at [488, 400] on input "Display name" at bounding box center [558, 398] width 339 height 23
paste input "25-26 D&O/EPL - bind order to RT"
type textarea "x"
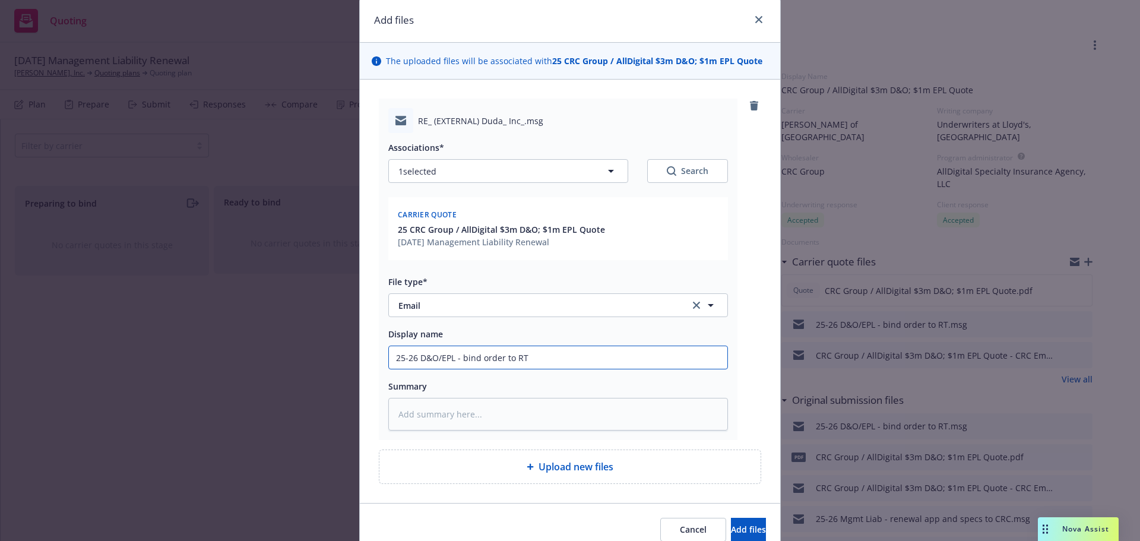
scroll to position [59, 0]
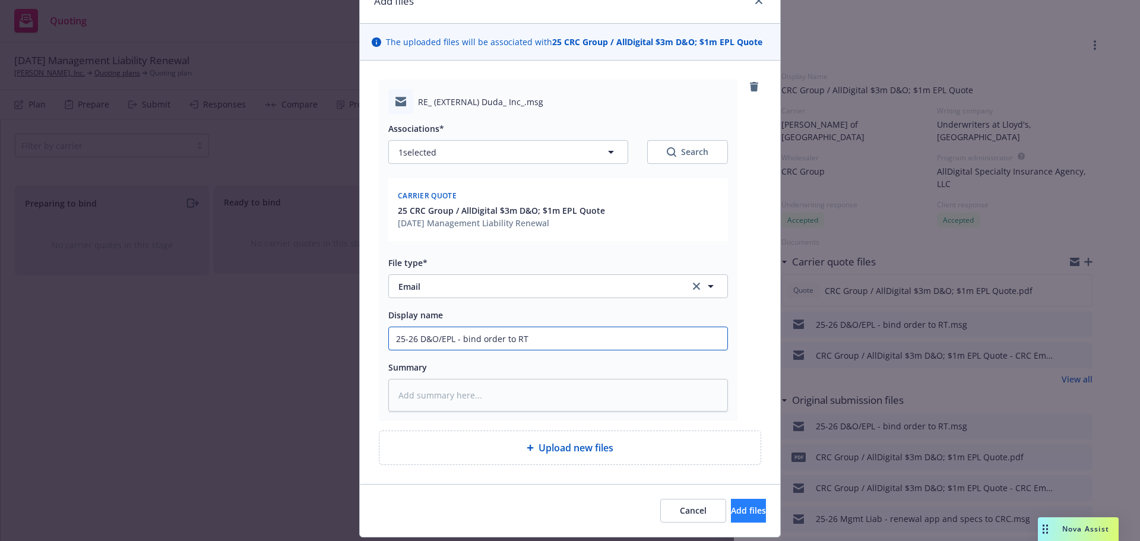
type input "25-26 D&O/EPL - bind order to RT"
click at [731, 507] on span "Add files" at bounding box center [748, 510] width 35 height 11
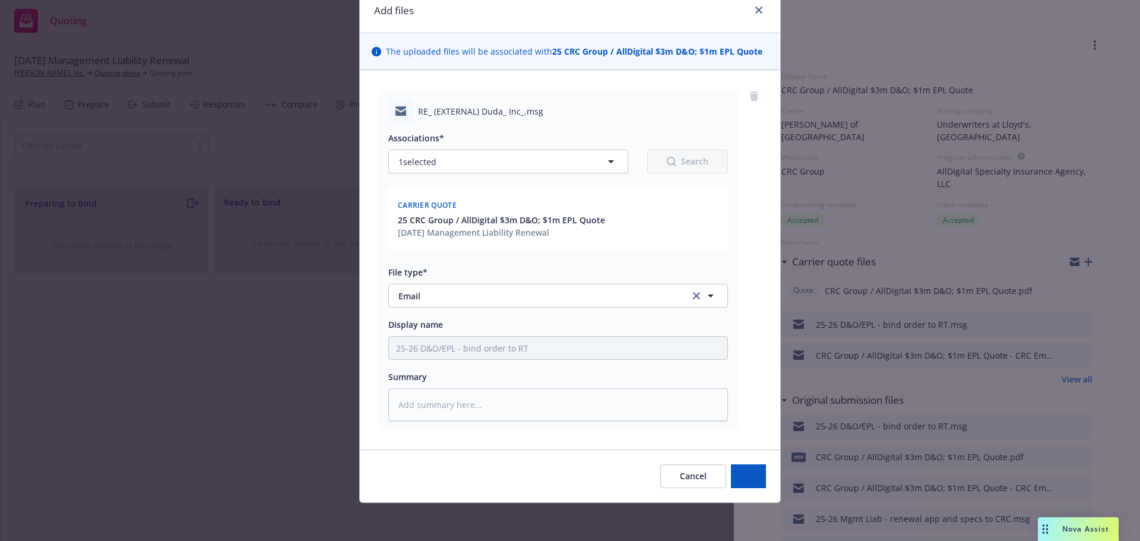
scroll to position [50, 0]
type textarea "x"
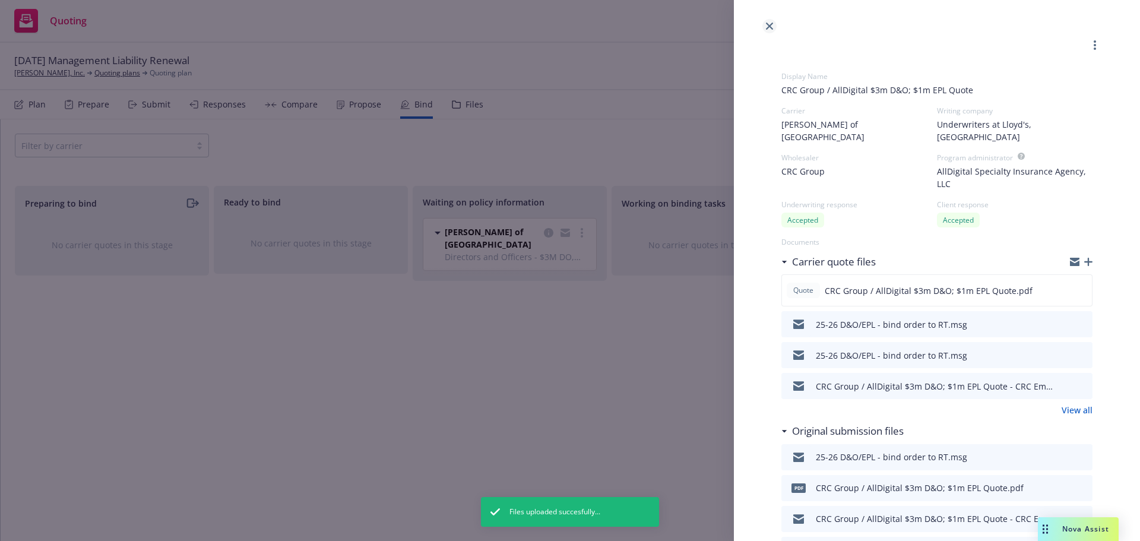
click at [769, 26] on icon "close" at bounding box center [769, 26] width 7 height 7
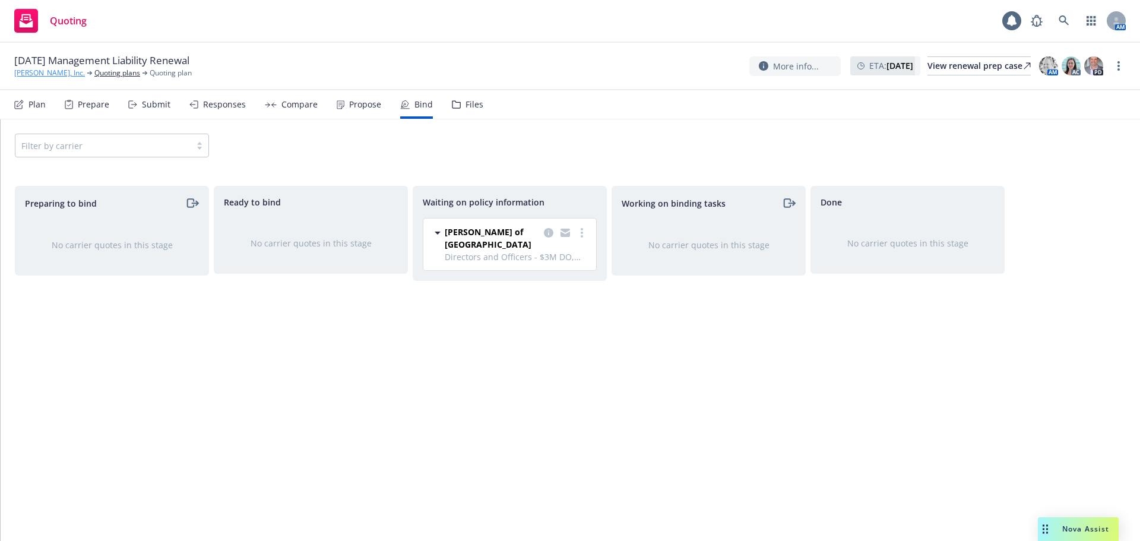
click at [40, 72] on link "[PERSON_NAME], Inc." at bounding box center [49, 73] width 71 height 11
